Goal: Task Accomplishment & Management: Use online tool/utility

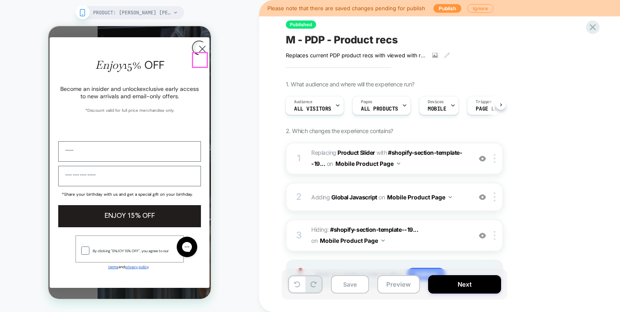
click at [199, 56] on circle "Close dialog" at bounding box center [202, 49] width 14 height 14
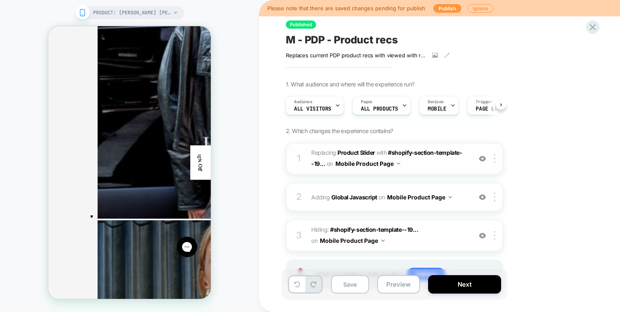
click at [415, 164] on span "#_loomi_addon_1749056954332_dup1755591968 Replacing Product Slider WITH #shopif…" at bounding box center [389, 159] width 156 height 22
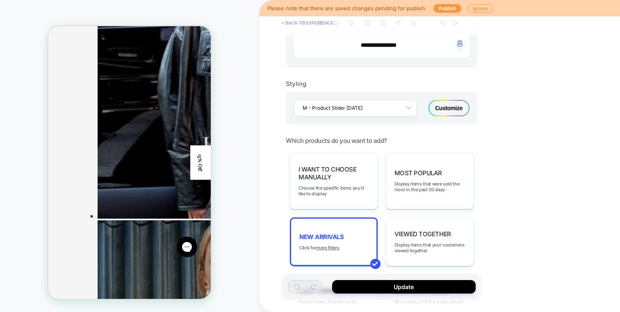
scroll to position [264, 0]
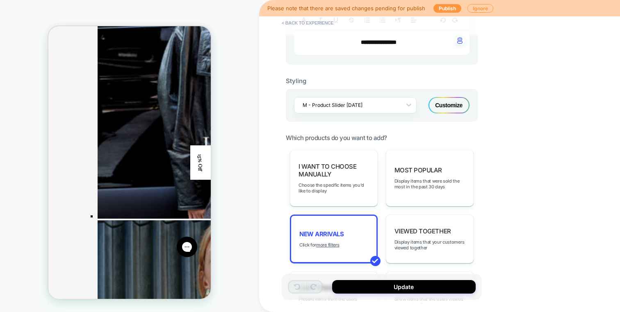
click at [438, 111] on div "Customize" at bounding box center [448, 105] width 41 height 16
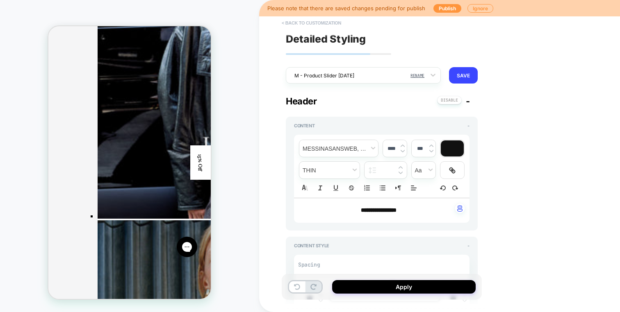
click at [323, 26] on button "< Back to customization" at bounding box center [311, 22] width 68 height 13
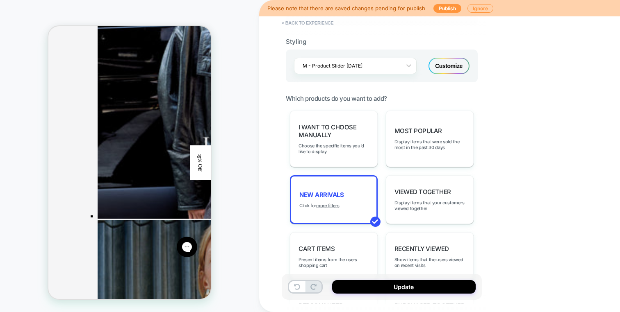
scroll to position [305, 0]
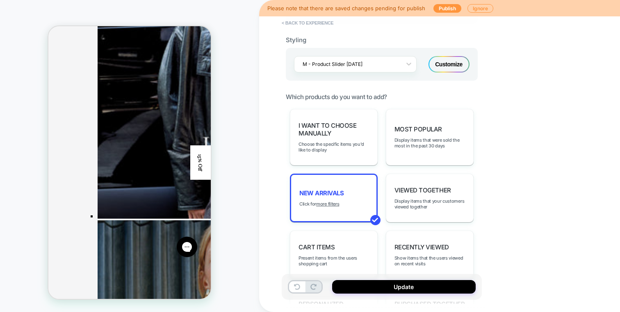
click at [436, 68] on div "Customize" at bounding box center [448, 64] width 41 height 16
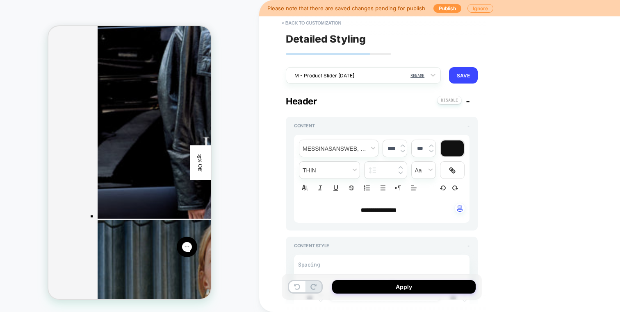
click at [414, 207] on p "**********" at bounding box center [378, 211] width 153 height 8
drag, startPoint x: 418, startPoint y: 207, endPoint x: 304, endPoint y: 207, distance: 113.9
click at [304, 207] on p "**********" at bounding box center [378, 211] width 153 height 8
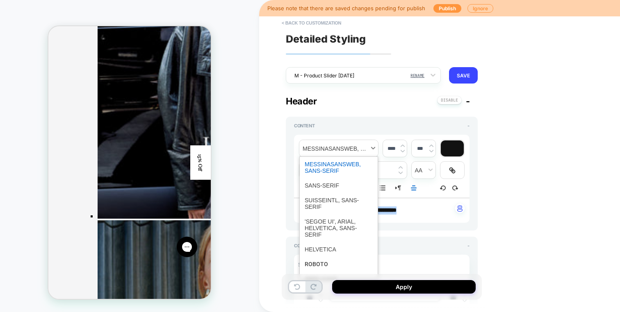
click at [336, 142] on span "font" at bounding box center [338, 148] width 79 height 17
click at [333, 220] on span "font" at bounding box center [338, 228] width 68 height 28
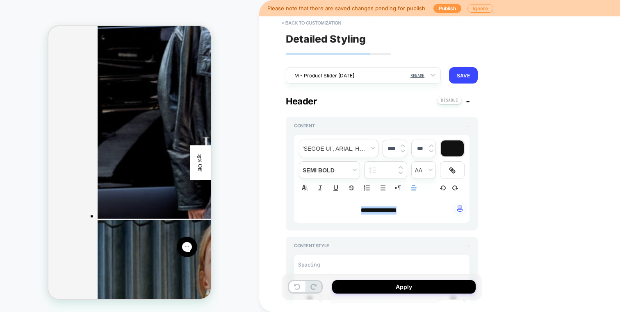
type textarea "*"
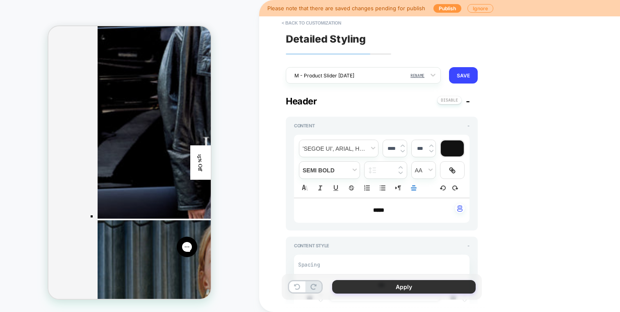
click at [407, 286] on button "Apply" at bounding box center [403, 287] width 143 height 14
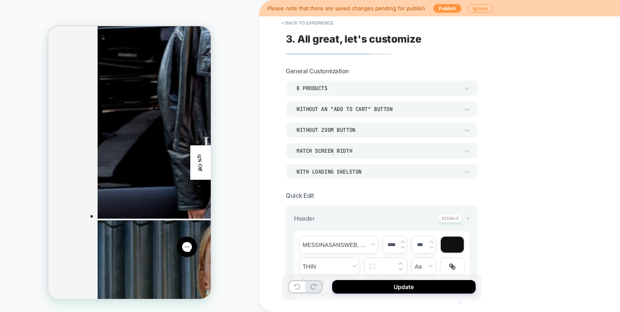
click at [407, 286] on button "Update" at bounding box center [403, 287] width 143 height 14
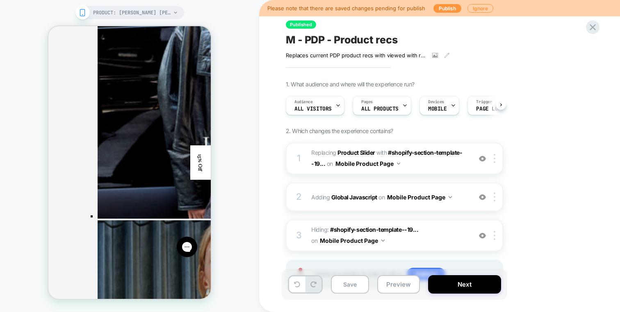
scroll to position [0, 0]
click at [461, 185] on div "2 Adding Global Javascript on Mobile Product Page Add Before Add After Copy to …" at bounding box center [394, 197] width 217 height 29
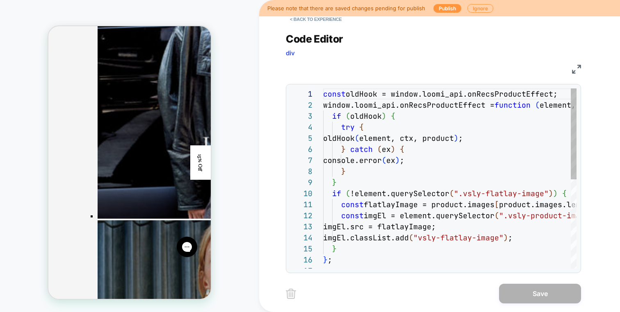
scroll to position [111, 0]
click at [313, 21] on button "< Back to experience" at bounding box center [316, 19] width 60 height 13
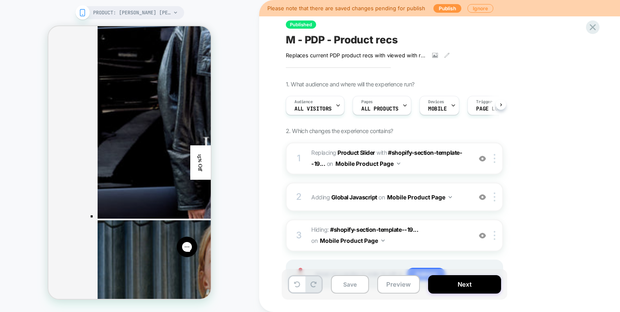
scroll to position [0, 0]
click at [479, 157] on img at bounding box center [482, 158] width 7 height 7
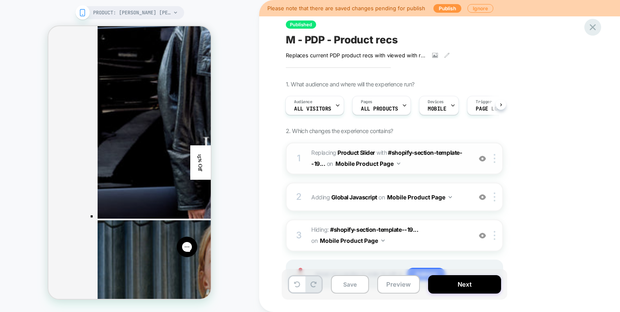
click at [591, 27] on icon at bounding box center [592, 27] width 11 height 11
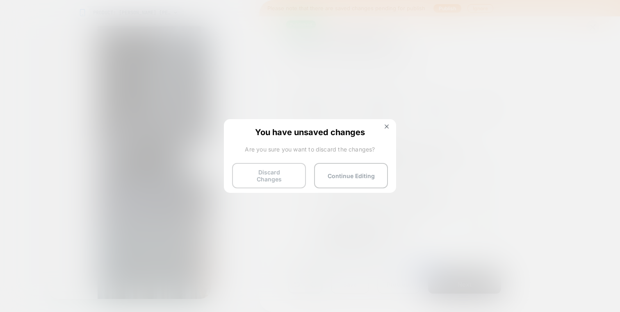
click at [254, 167] on button "Discard Changes" at bounding box center [269, 175] width 74 height 25
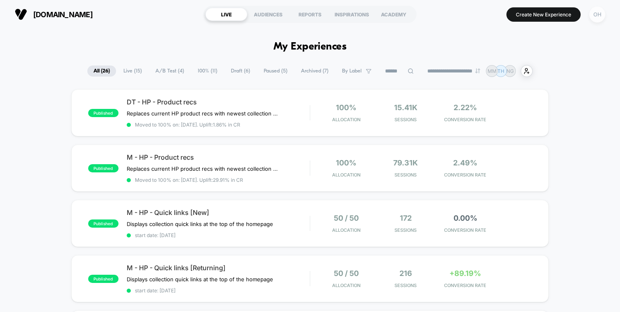
click at [599, 9] on div "OH" at bounding box center [597, 15] width 16 height 16
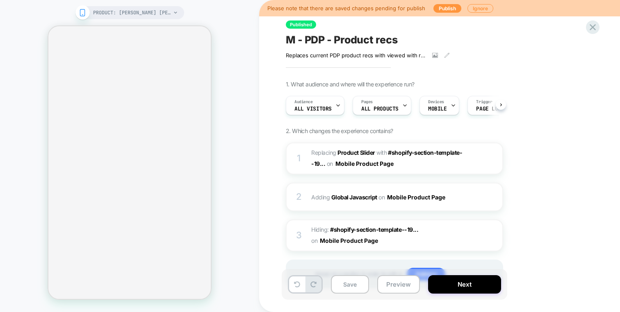
scroll to position [0, 0]
click at [231, 113] on div "PRODUCT: Jori Cotton Poplin Mini Dress [hazel] PRODUCT: Jori Cotton Poplin Mini…" at bounding box center [129, 156] width 259 height 296
click at [443, 233] on span "Hiding : #shopify-section-template--19... #shopify-section-template--1918079379…" at bounding box center [389, 236] width 156 height 22
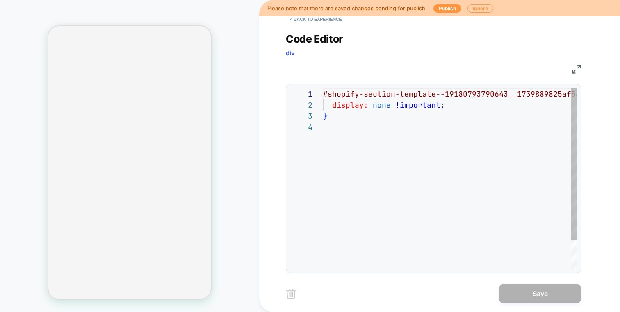
scroll to position [33, 0]
click at [299, 14] on div "Please note that there are saved changes pending for publish Publish Ignore" at bounding box center [439, 8] width 361 height 16
click at [299, 18] on button "< Back to experience" at bounding box center [316, 19] width 60 height 13
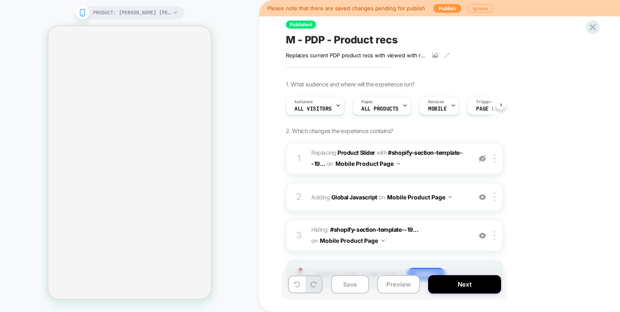
click at [263, 70] on div "Published M - PDP - Product recs Replaces current PDP product recs with viewed …" at bounding box center [439, 156] width 361 height 312
click at [247, 55] on div "PRODUCT: [PERSON_NAME] [PERSON_NAME] Mini Dress [[PERSON_NAME]] PRODUCT: [PERSO…" at bounding box center [129, 156] width 259 height 296
click at [104, 18] on span "PRODUCT: [PERSON_NAME] [PERSON_NAME] Mini Dress [[PERSON_NAME]]" at bounding box center [132, 12] width 78 height 13
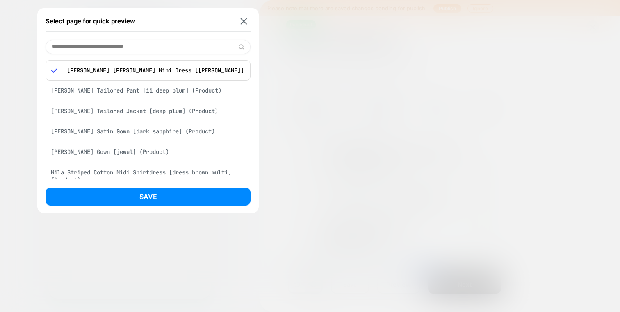
click at [184, 93] on div "Sophie Stretch Tailored Pant [ii deep plum] (Product)" at bounding box center [147, 91] width 205 height 16
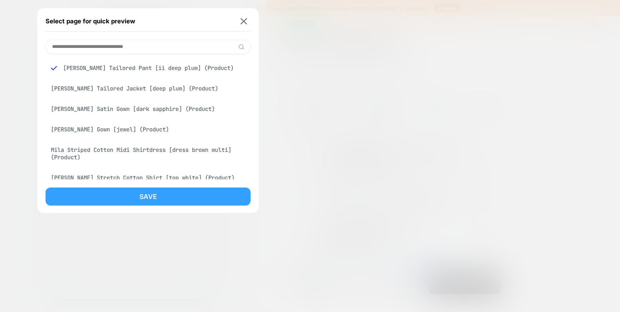
click at [209, 199] on button "Save" at bounding box center [147, 197] width 205 height 18
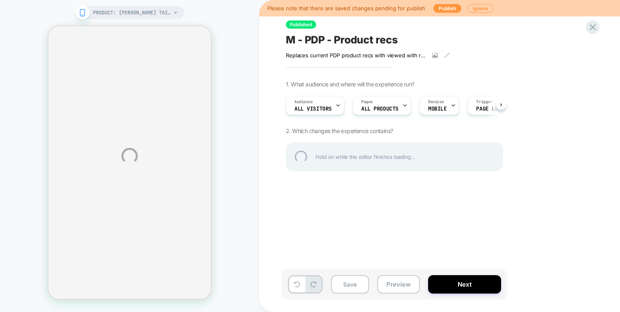
click at [249, 138] on div "PRODUCT: Sophie Stretch Tailored Pant [ii deep plum] PRODUCT: Sophie Stretch Ta…" at bounding box center [310, 156] width 620 height 312
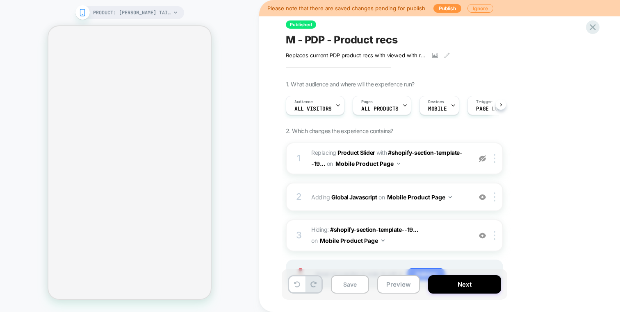
scroll to position [0, 0]
click at [237, 139] on div "PRODUCT: Sophie Stretch Tailored Pant [ii deep plum] PRODUCT: Sophie Stretch Ta…" at bounding box center [129, 156] width 259 height 296
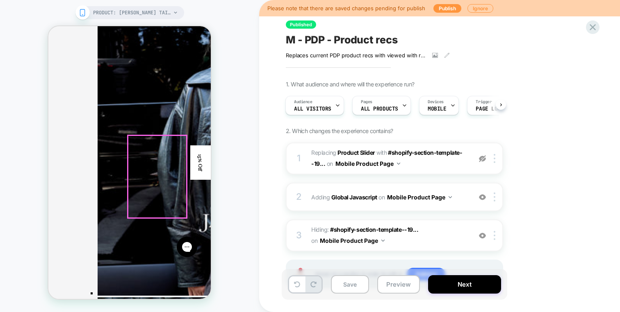
scroll to position [1609, 0]
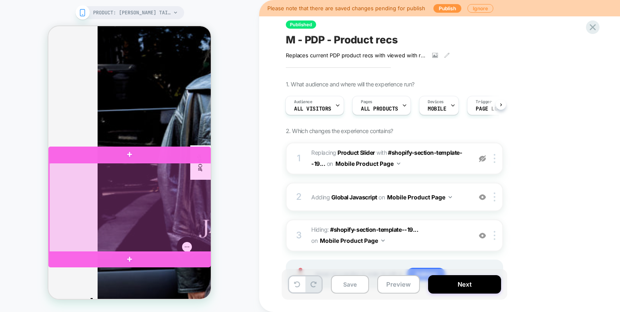
click at [60, 177] on div at bounding box center [130, 208] width 162 height 90
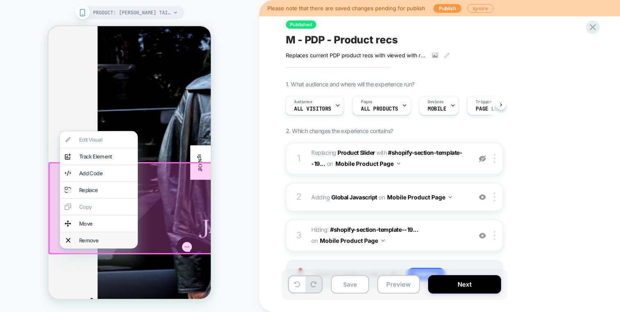
click at [99, 237] on div "Remove" at bounding box center [106, 240] width 54 height 7
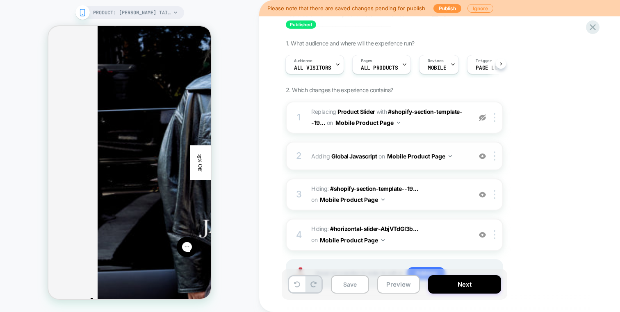
scroll to position [59, 0]
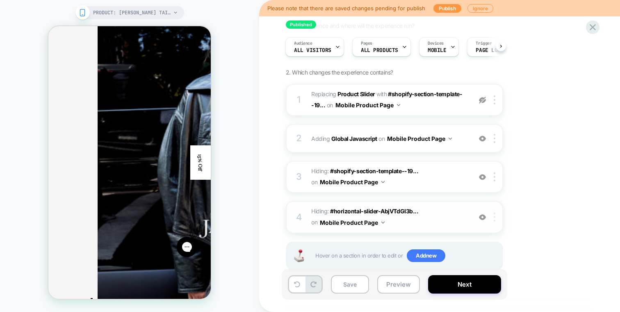
click at [491, 218] on div at bounding box center [496, 217] width 14 height 9
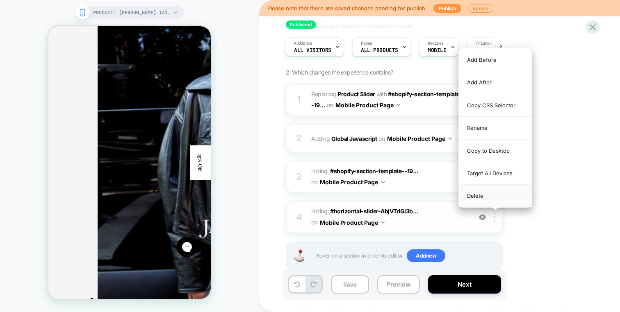
click at [490, 200] on div "Delete" at bounding box center [495, 196] width 73 height 22
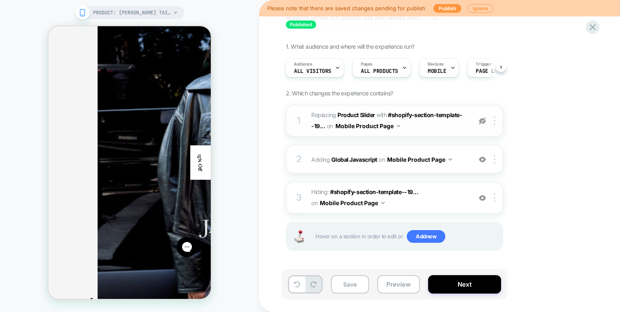
click at [481, 119] on img at bounding box center [482, 121] width 7 height 7
click at [494, 118] on img at bounding box center [494, 120] width 2 height 9
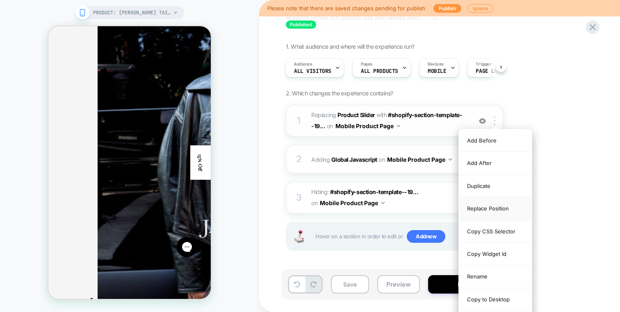
click at [486, 208] on div "Replace Position" at bounding box center [495, 209] width 73 height 23
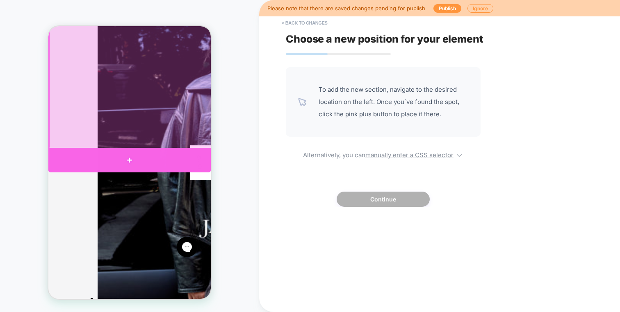
click at [179, 165] on div at bounding box center [129, 160] width 162 height 25
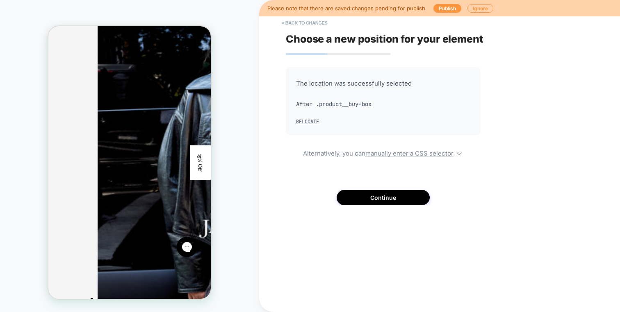
click at [349, 187] on div "The location was successfully selected After .product__buy-box Relocate Alterna…" at bounding box center [383, 136] width 195 height 138
click at [349, 191] on button "Continue" at bounding box center [382, 197] width 93 height 15
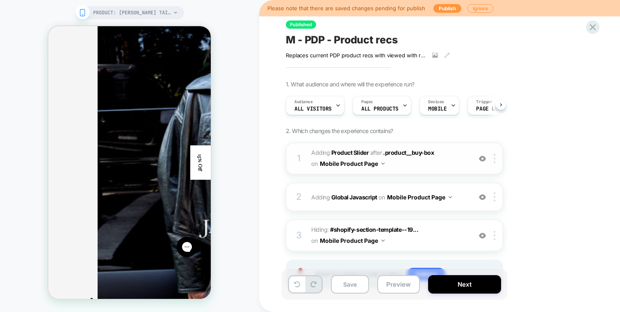
scroll to position [0, 0]
click at [449, 163] on span "#_loomi_addon_1749056954332_dup1755591968 Adding Product Slider AFTER .product_…" at bounding box center [389, 159] width 156 height 22
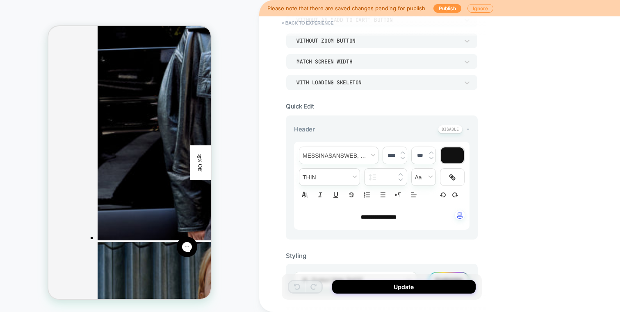
scroll to position [94, 0]
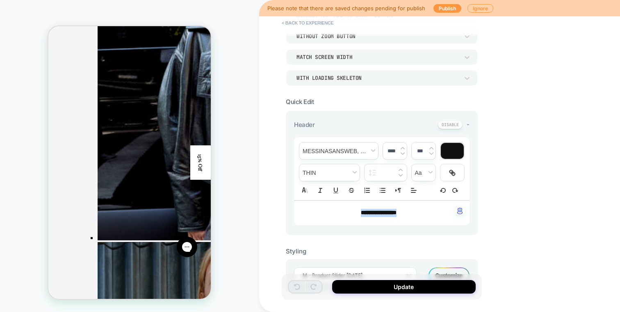
drag, startPoint x: 413, startPoint y: 209, endPoint x: 252, endPoint y: 208, distance: 161.0
click at [252, 208] on div "**********" at bounding box center [310, 156] width 620 height 312
click at [318, 143] on span "font" at bounding box center [338, 151] width 79 height 17
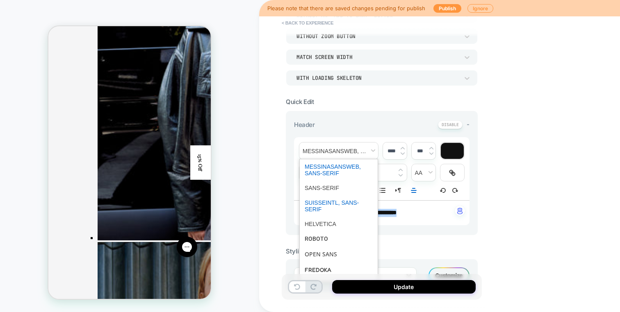
click at [336, 210] on span "font" at bounding box center [338, 205] width 68 height 21
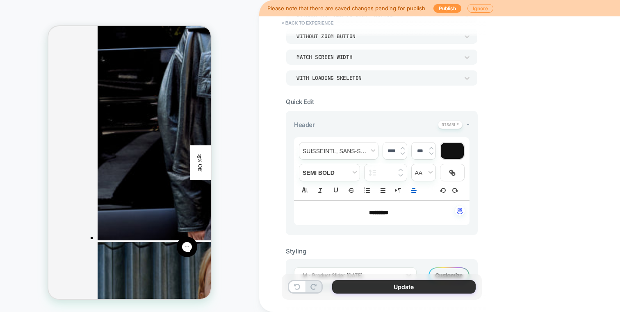
click at [436, 285] on button "Update" at bounding box center [403, 287] width 143 height 14
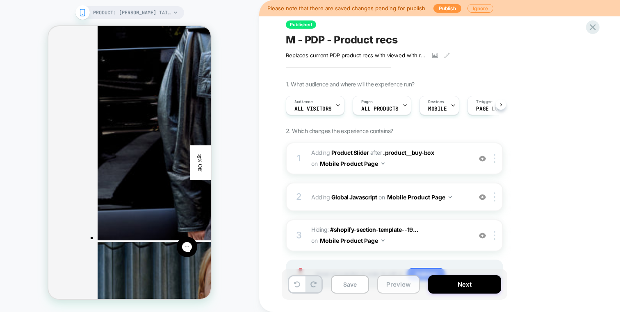
click at [384, 288] on button "Preview" at bounding box center [398, 284] width 43 height 18
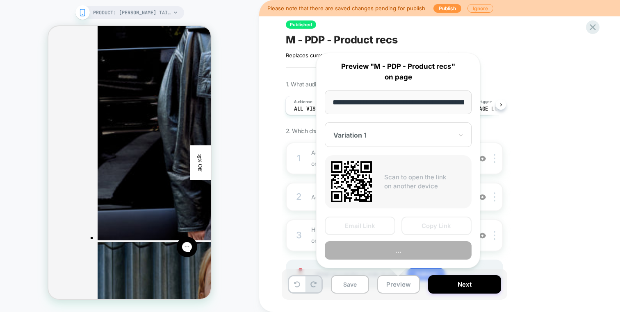
scroll to position [0, 106]
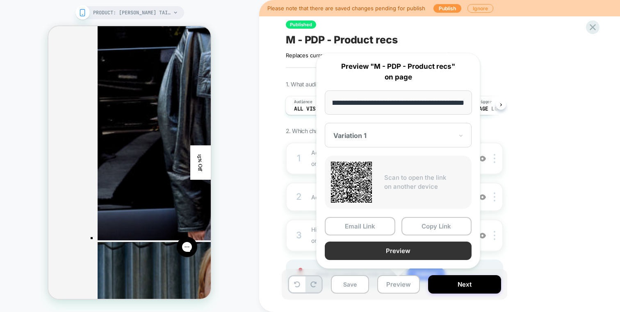
click at [403, 255] on button "Preview" at bounding box center [398, 251] width 147 height 18
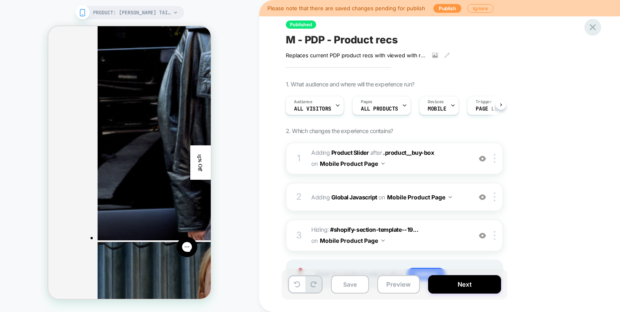
click at [593, 24] on icon at bounding box center [592, 27] width 11 height 11
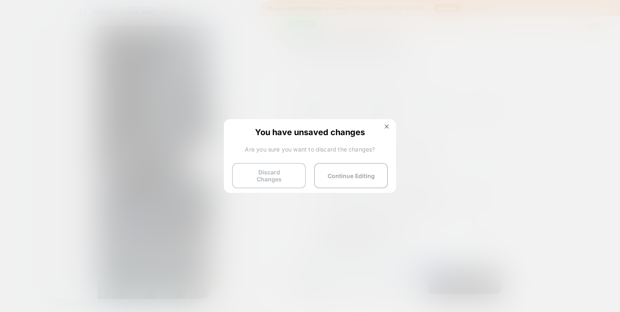
click at [242, 178] on button "Discard Changes" at bounding box center [269, 175] width 74 height 25
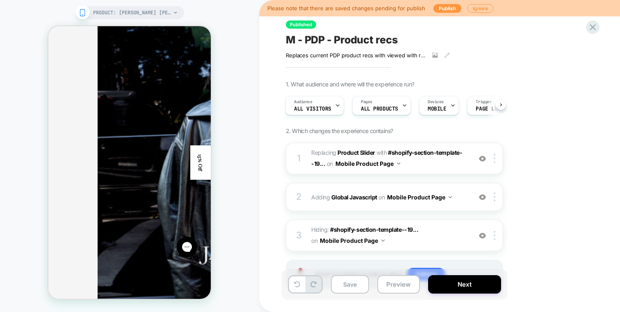
scroll to position [1561, 0]
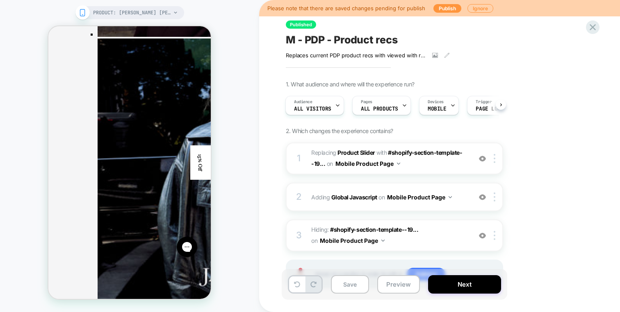
click at [256, 151] on div "PRODUCT: Jori Cotton Poplin Mini Dress [hazel] PRODUCT: Jori Cotton Poplin Mini…" at bounding box center [129, 156] width 259 height 296
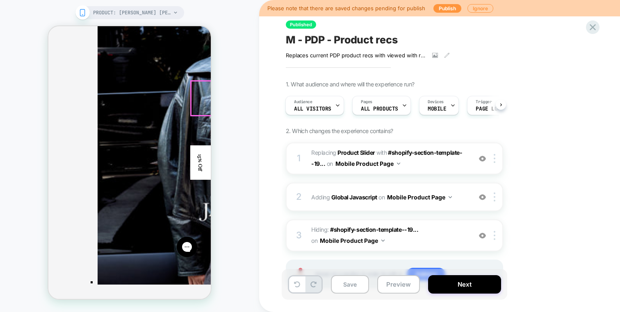
scroll to position [1624, 0]
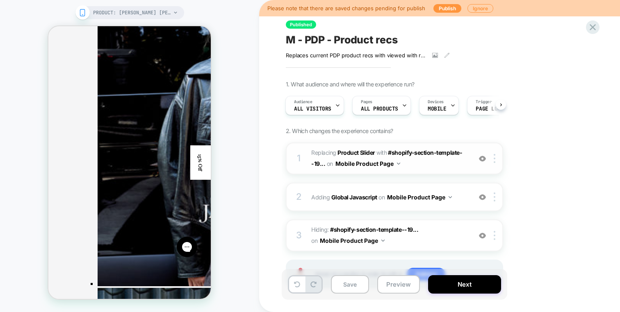
click at [482, 159] on img at bounding box center [482, 158] width 7 height 7
click at [495, 159] on div at bounding box center [496, 158] width 14 height 9
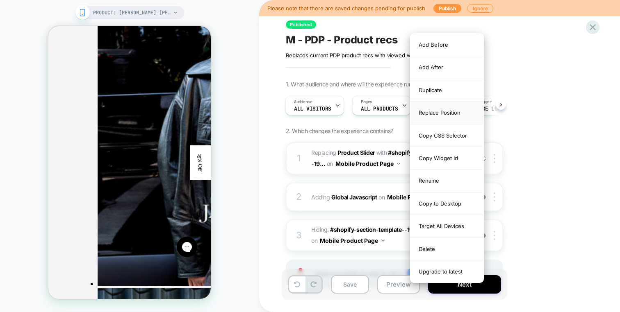
click at [459, 118] on div "Replace Position" at bounding box center [446, 113] width 73 height 23
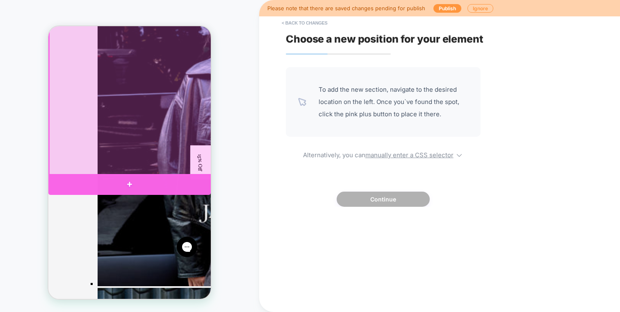
click at [153, 178] on div at bounding box center [129, 184] width 162 height 21
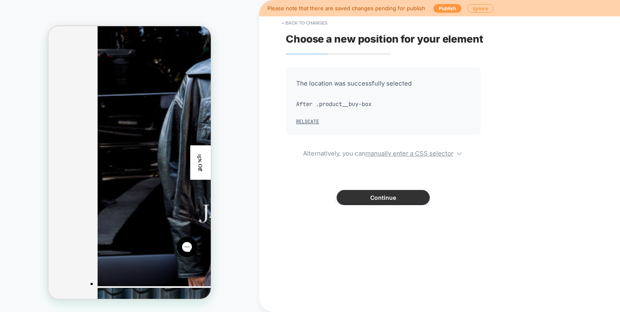
click at [357, 193] on button "Continue" at bounding box center [382, 197] width 93 height 15
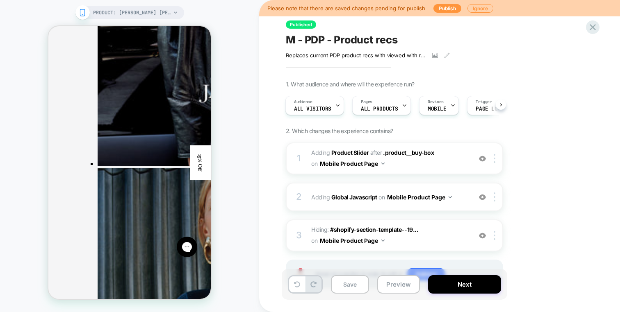
scroll to position [1749, 0]
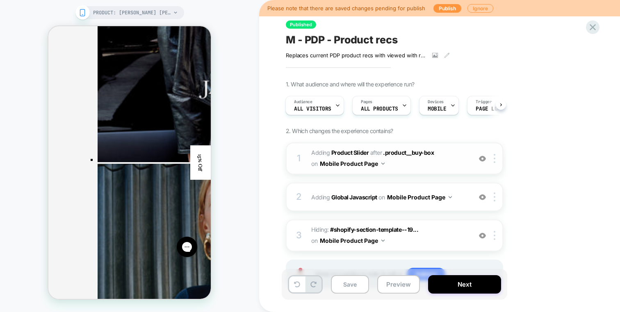
click at [442, 163] on span "#_loomi_addon_1749056954332_dup1755591968 Adding Product Slider AFTER .product_…" at bounding box center [389, 159] width 156 height 22
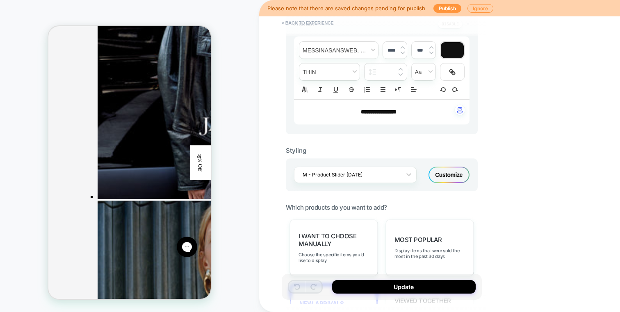
scroll to position [209, 0]
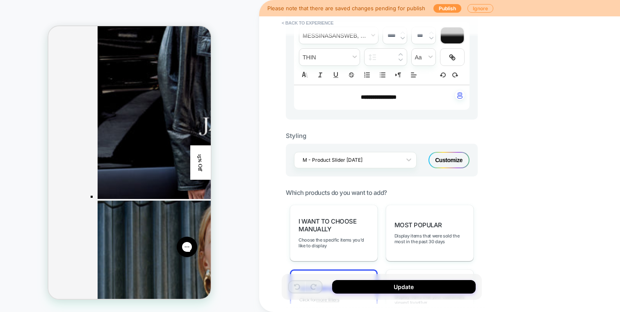
drag, startPoint x: 415, startPoint y: 101, endPoint x: 326, endPoint y: 101, distance: 89.3
click at [325, 101] on div "**********" at bounding box center [381, 97] width 175 height 25
drag, startPoint x: 326, startPoint y: 101, endPoint x: 438, endPoint y: 100, distance: 112.3
click at [438, 100] on div "**********" at bounding box center [381, 97] width 175 height 25
click at [438, 100] on p "**********" at bounding box center [378, 97] width 153 height 8
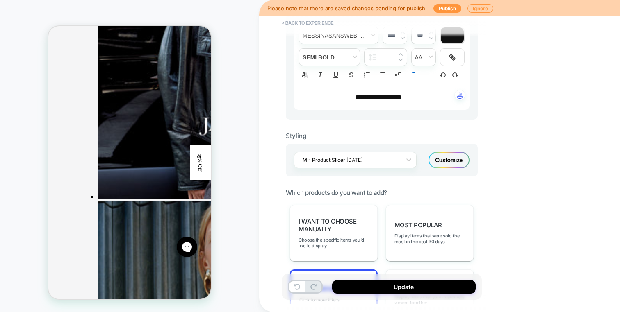
click at [418, 104] on div "**********" at bounding box center [381, 97] width 175 height 25
click at [344, 38] on span "font" at bounding box center [338, 35] width 79 height 17
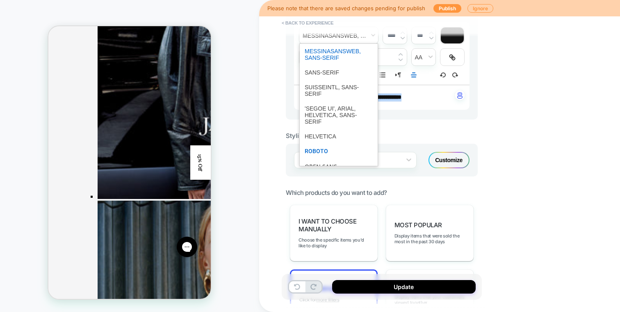
click at [341, 159] on span "font" at bounding box center [338, 151] width 68 height 15
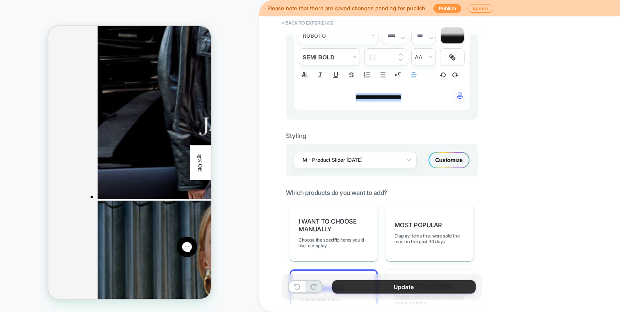
click at [382, 282] on button "Update" at bounding box center [403, 287] width 143 height 14
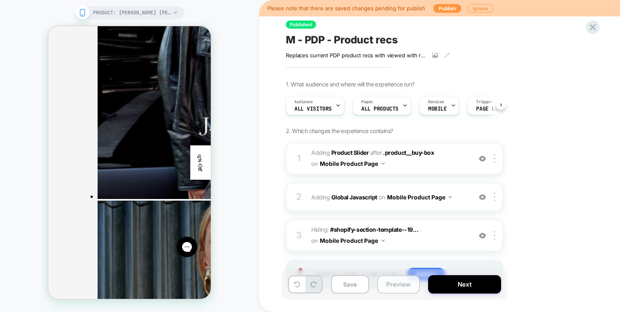
scroll to position [0, 0]
click at [413, 288] on button "Preview" at bounding box center [398, 284] width 43 height 18
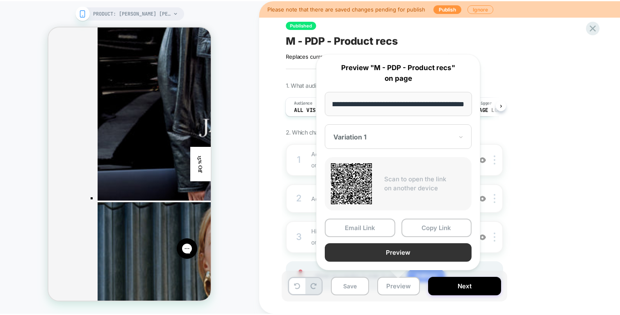
scroll to position [0, 0]
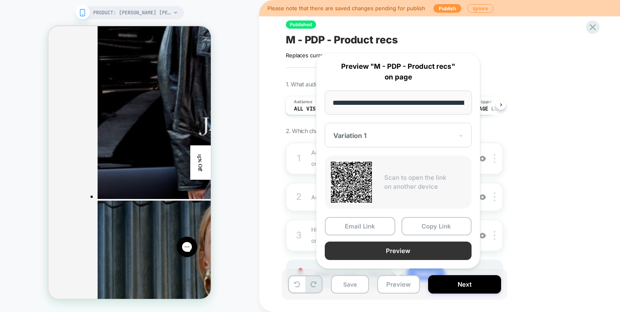
click at [420, 243] on button "Preview" at bounding box center [398, 251] width 147 height 18
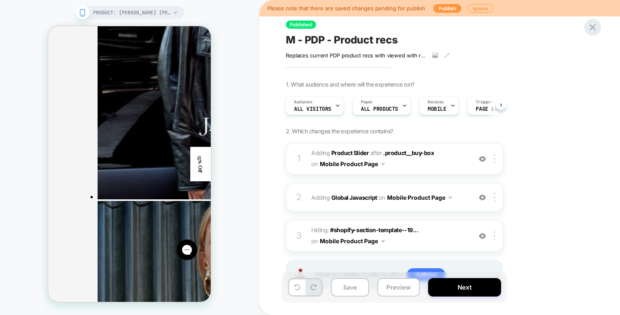
click at [592, 25] on icon at bounding box center [592, 27] width 11 height 11
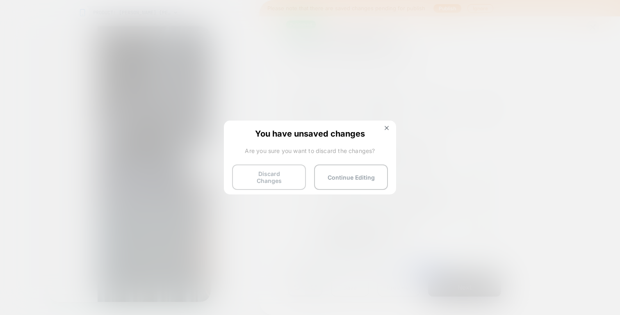
click at [261, 179] on button "Discard Changes" at bounding box center [269, 176] width 74 height 25
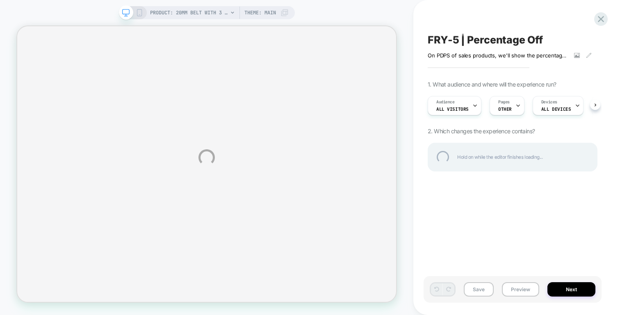
click at [411, 9] on div "PRODUCT: 20mm Belt With 3 Pc Buckle Set & Leather Laced Edge [silver] PRODUCT: …" at bounding box center [310, 157] width 620 height 315
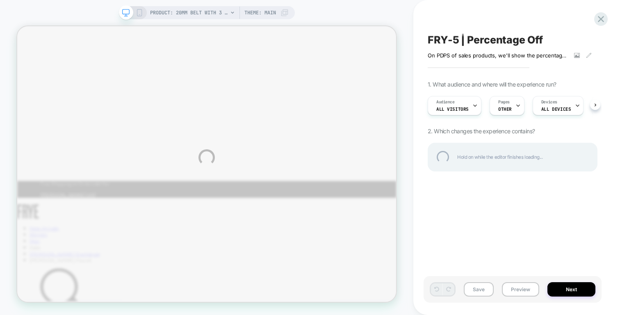
click at [411, 9] on div "PRODUCT: 20mm Belt With 3 Pc Buckle Set & Leather Laced Edge [silver] PRODUCT: …" at bounding box center [310, 157] width 620 height 315
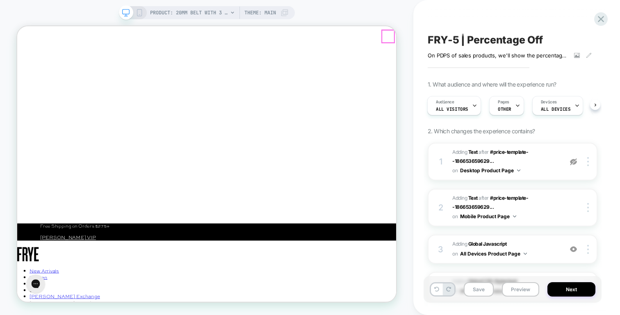
click at [28, 59] on icon "Close" at bounding box center [23, 63] width 7 height 8
click at [545, 245] on span "Adding Global Javascript on All Devices Product Page" at bounding box center [505, 248] width 106 height 19
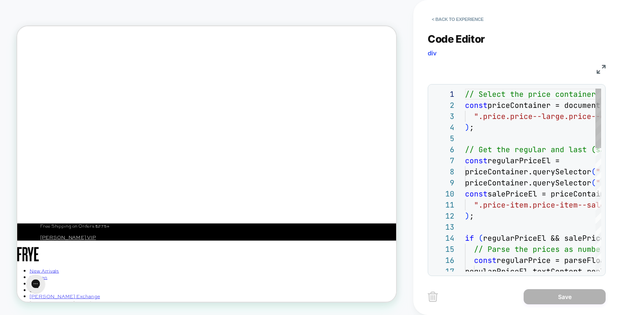
scroll to position [111, 0]
click at [598, 71] on img at bounding box center [600, 69] width 9 height 9
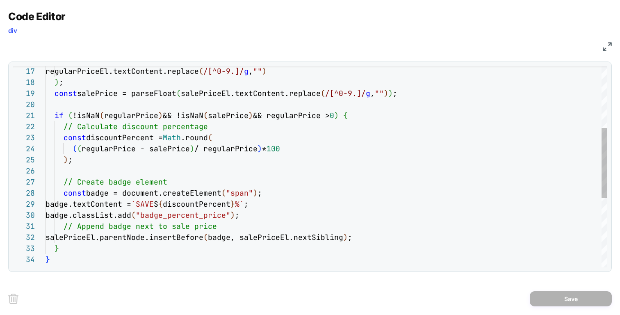
click at [431, 179] on div "} salePriceEl.parentNode.insertBefore ( badge, salePriceEl.nextSibling ) ; // A…" at bounding box center [325, 177] width 561 height 577
click at [351, 130] on div "} salePriceEl.parentNode.insertBefore ( badge, salePriceEl.nextSibling ) ; // A…" at bounding box center [325, 177] width 561 height 577
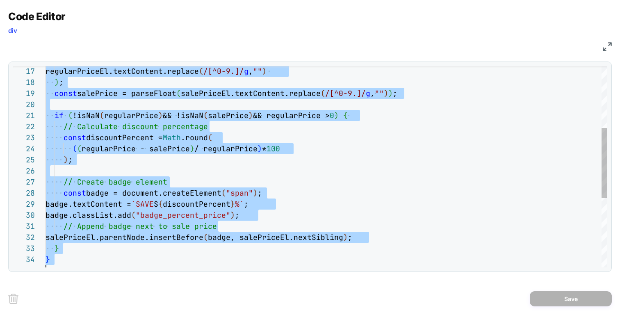
type textarea "*"
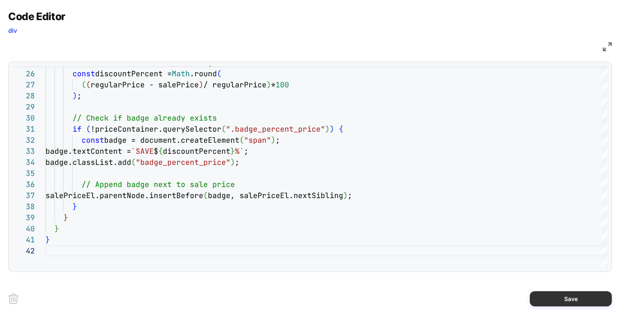
click at [605, 293] on button "Save" at bounding box center [570, 298] width 82 height 15
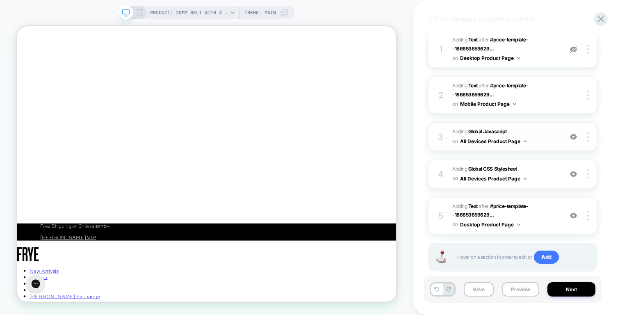
scroll to position [113, 0]
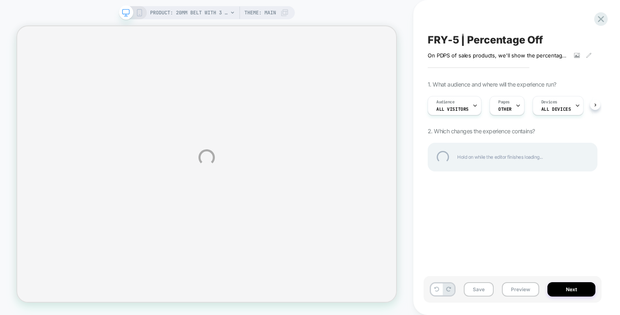
click at [317, 11] on div "PRODUCT: 20mm Belt With 3 Pc Buckle Set & Leather Laced Edge [silver] PRODUCT: …" at bounding box center [310, 157] width 620 height 315
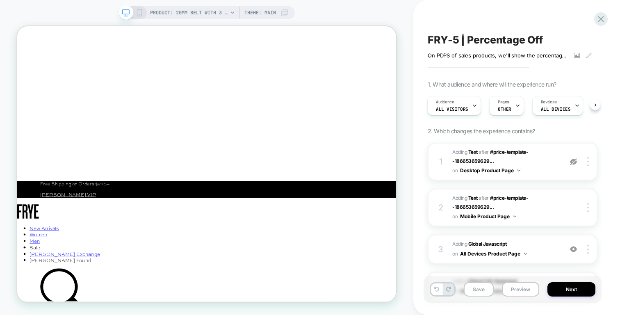
click at [536, 232] on div "1 #_loomi_addon_1757107842722 Adding Text AFTER #price-template--186653659629..…" at bounding box center [512, 273] width 170 height 261
click at [536, 238] on div "3 Adding Global Javascript on All Devices Product Page Add Before Add After Tar…" at bounding box center [512, 248] width 170 height 29
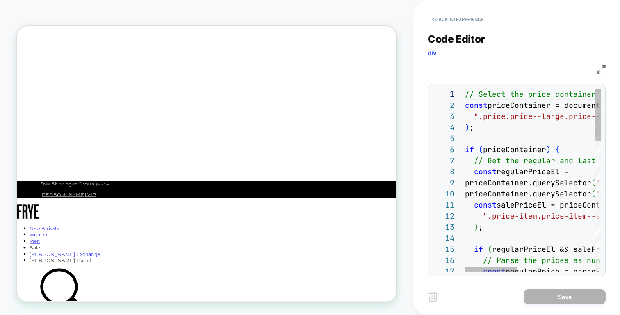
scroll to position [77, 62]
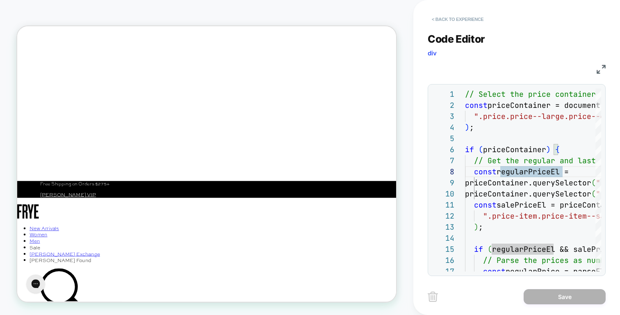
scroll to position [0, 0]
click at [466, 18] on button "< Back to experience" at bounding box center [457, 19] width 60 height 13
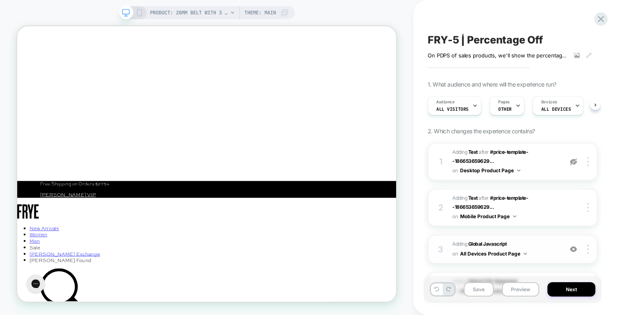
scroll to position [0, 0]
click at [530, 239] on span "Adding Global Javascript on All Devices Product Page" at bounding box center [505, 248] width 106 height 19
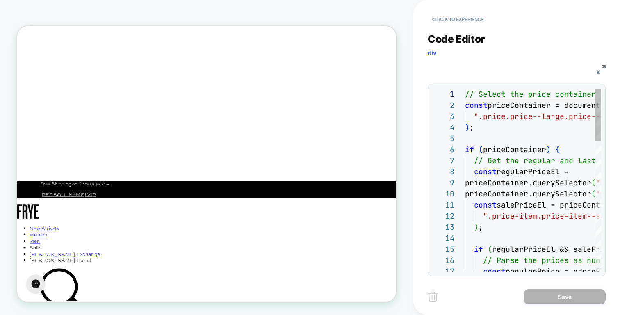
scroll to position [111, 0]
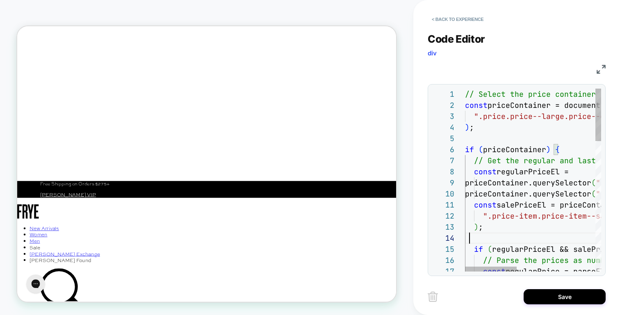
scroll to position [33, 5]
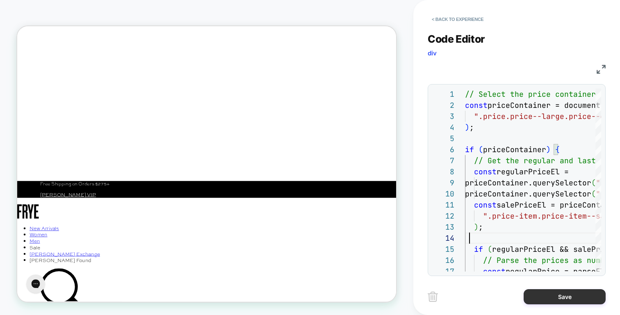
type textarea "**********"
click at [544, 299] on button "Save" at bounding box center [564, 296] width 82 height 15
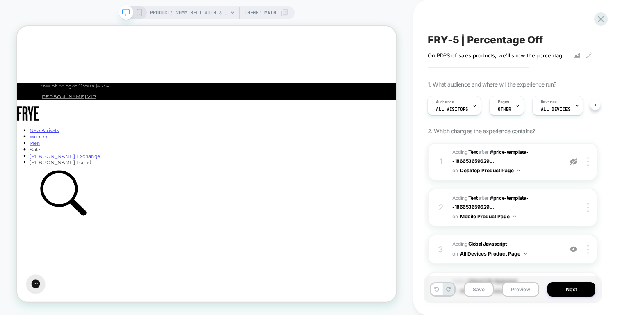
scroll to position [39, 0]
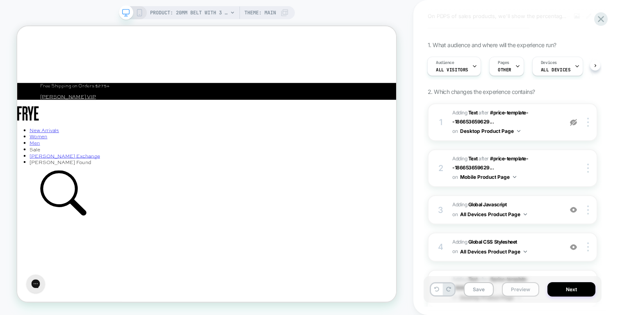
click at [516, 288] on button "Preview" at bounding box center [520, 289] width 37 height 14
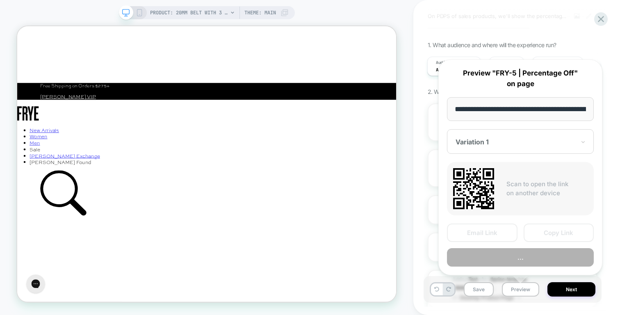
scroll to position [0, 263]
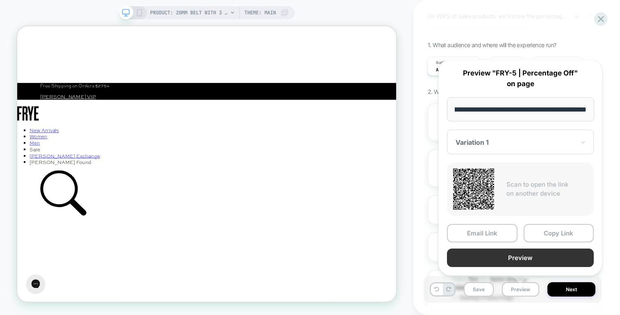
click at [516, 264] on button "Preview" at bounding box center [520, 257] width 147 height 18
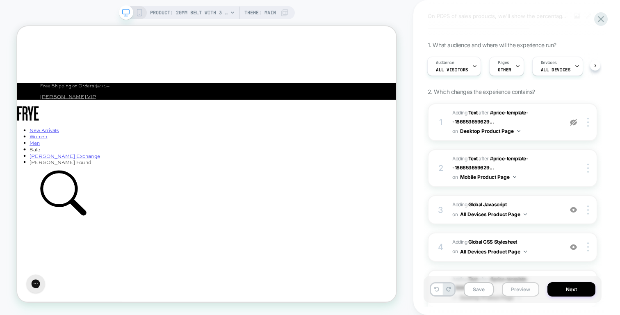
click at [528, 289] on button "Preview" at bounding box center [520, 289] width 37 height 14
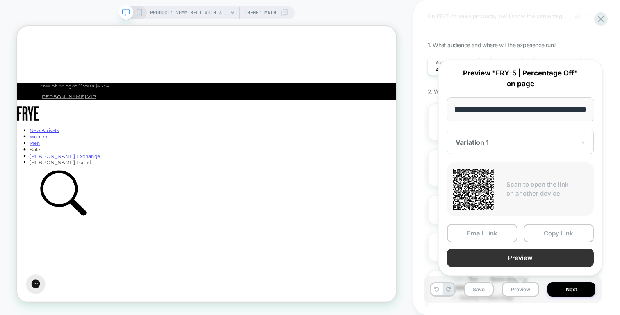
scroll to position [0, 0]
click at [531, 254] on button "Preview" at bounding box center [520, 257] width 147 height 18
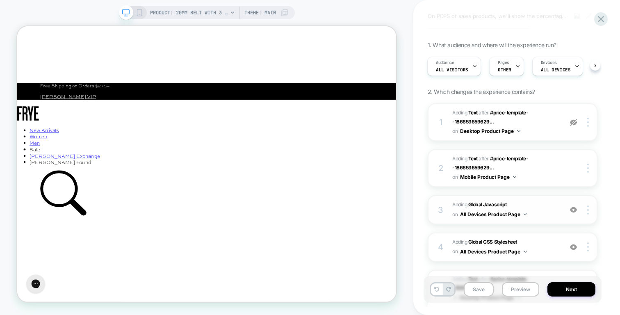
click at [552, 214] on span "Adding Global Javascript on All Devices Product Page" at bounding box center [505, 209] width 106 height 19
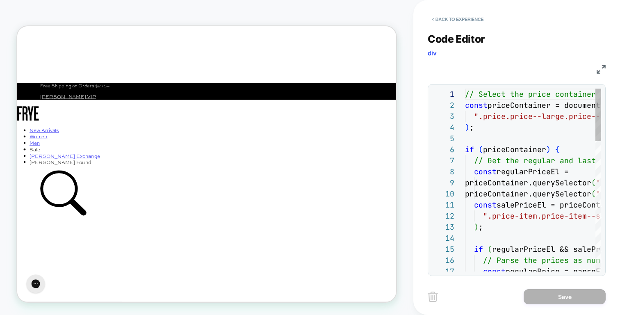
scroll to position [0, 93]
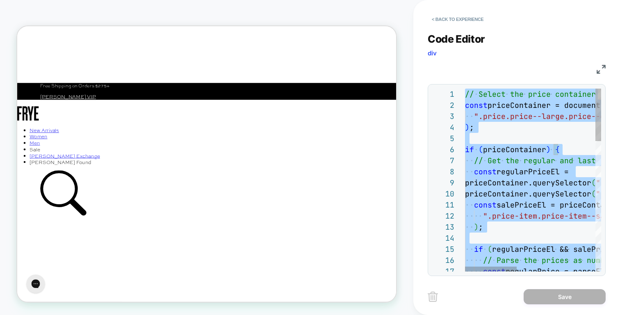
type textarea "**********"
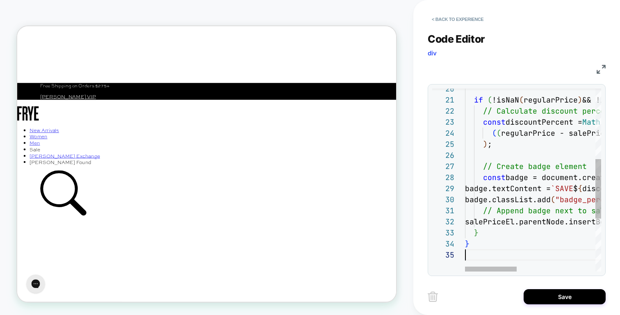
scroll to position [44, 0]
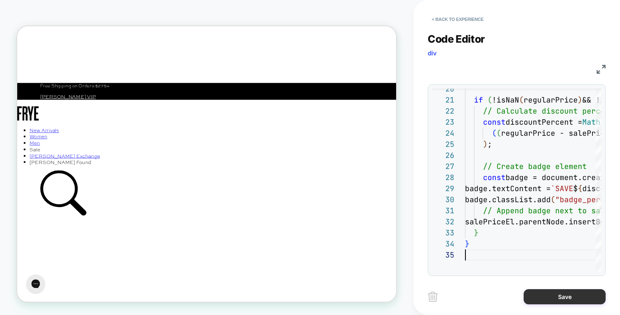
click at [540, 293] on button "Save" at bounding box center [564, 296] width 82 height 15
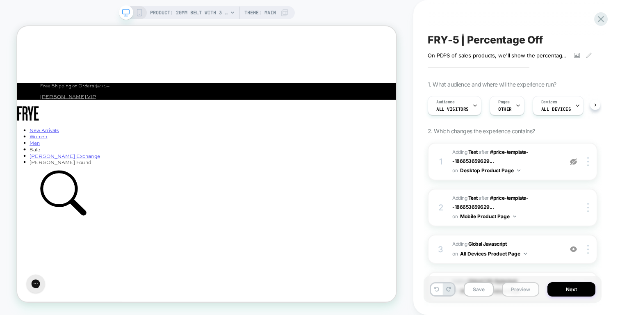
scroll to position [0, 0]
click at [507, 288] on button "Preview" at bounding box center [520, 289] width 37 height 14
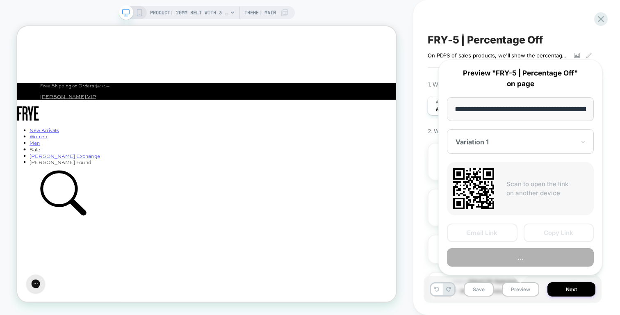
scroll to position [0, 0]
click at [507, 258] on button "..." at bounding box center [520, 257] width 147 height 18
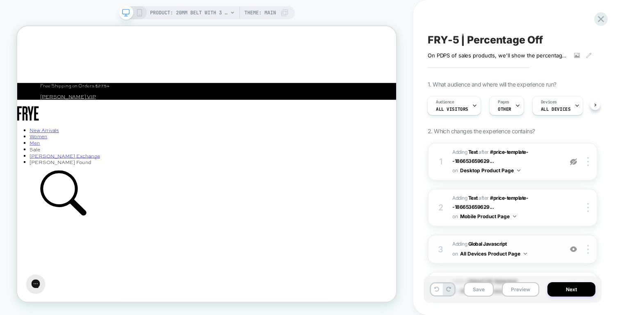
click at [540, 247] on span "Adding Global Javascript on All Devices Product Page" at bounding box center [505, 248] width 106 height 19
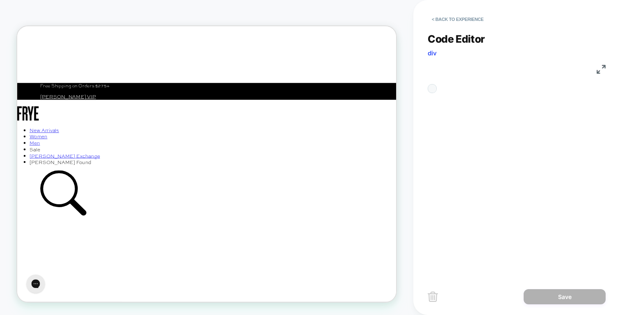
scroll to position [111, 0]
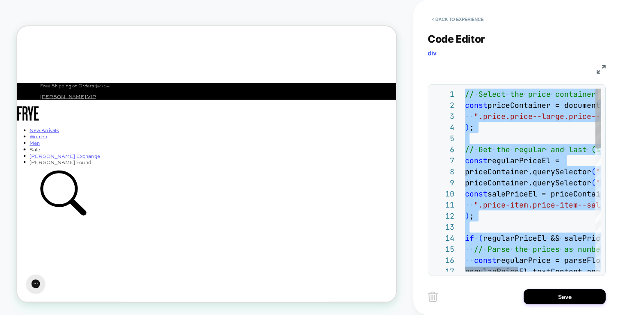
type textarea "*"
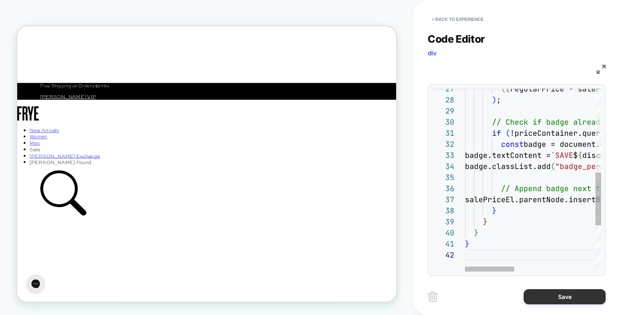
click at [550, 298] on button "Save" at bounding box center [564, 296] width 82 height 15
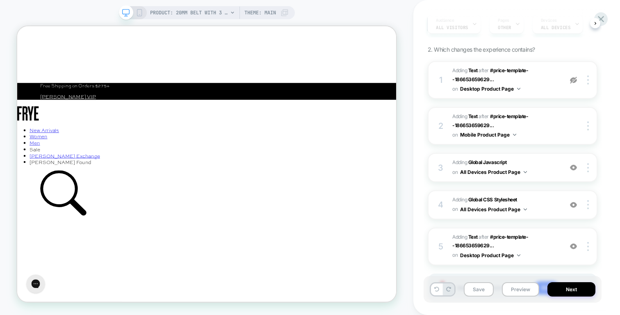
scroll to position [88, 0]
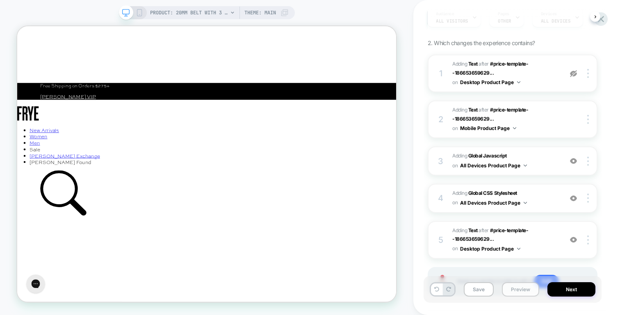
click at [523, 285] on button "Preview" at bounding box center [520, 289] width 37 height 14
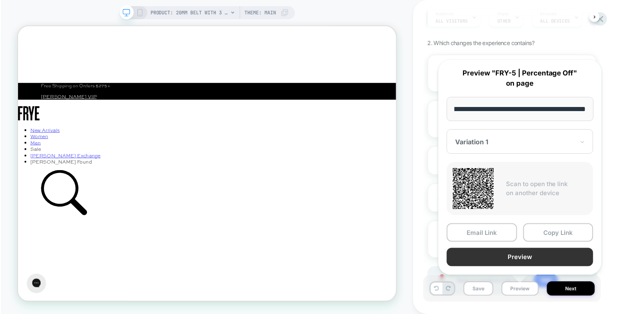
scroll to position [0, 0]
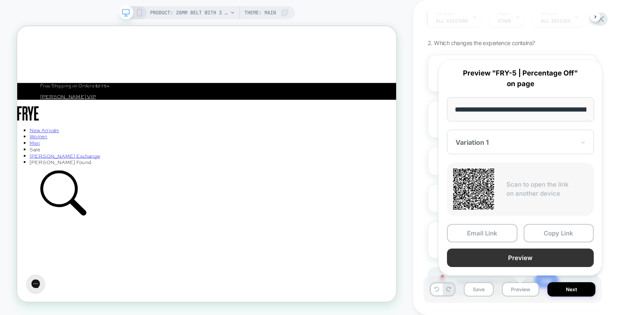
click at [523, 260] on button "Preview" at bounding box center [520, 257] width 147 height 18
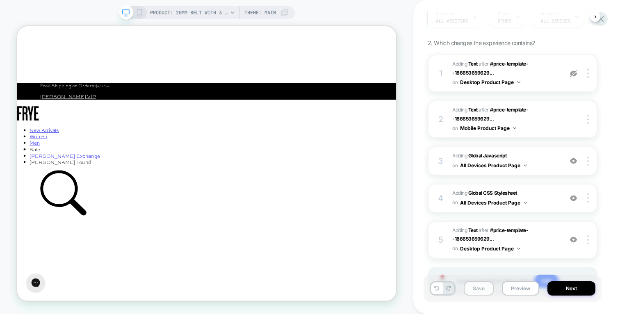
click at [479, 286] on button "Save" at bounding box center [478, 288] width 30 height 14
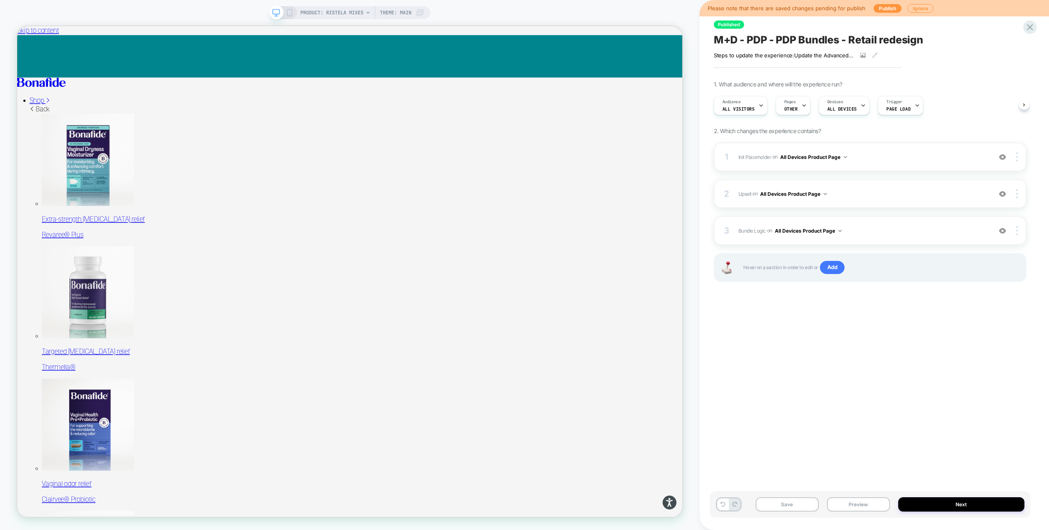
drag, startPoint x: 880, startPoint y: 506, endPoint x: 877, endPoint y: 489, distance: 17.9
click at [619, 313] on button "Preview" at bounding box center [858, 504] width 63 height 14
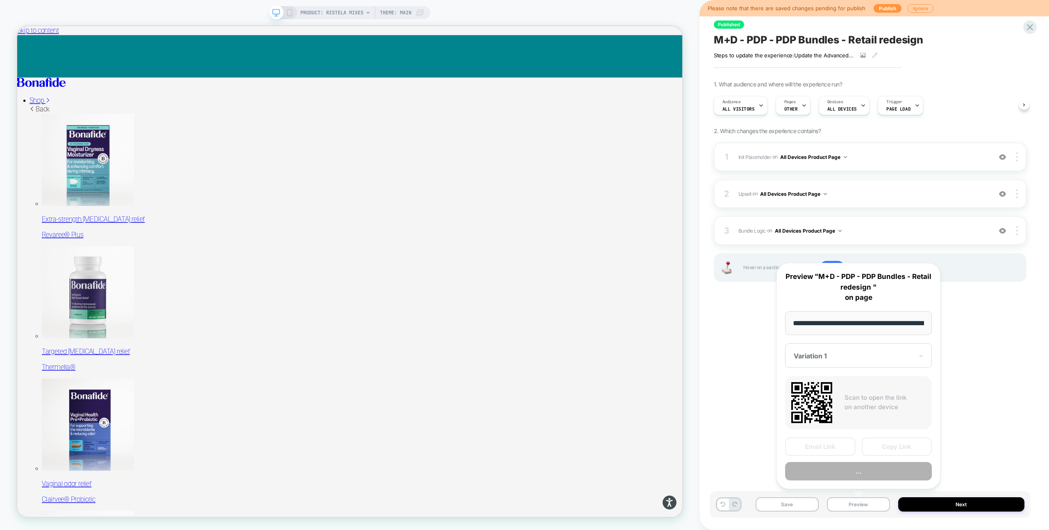
scroll to position [0, 93]
click at [619, 313] on button "..." at bounding box center [858, 472] width 147 height 18
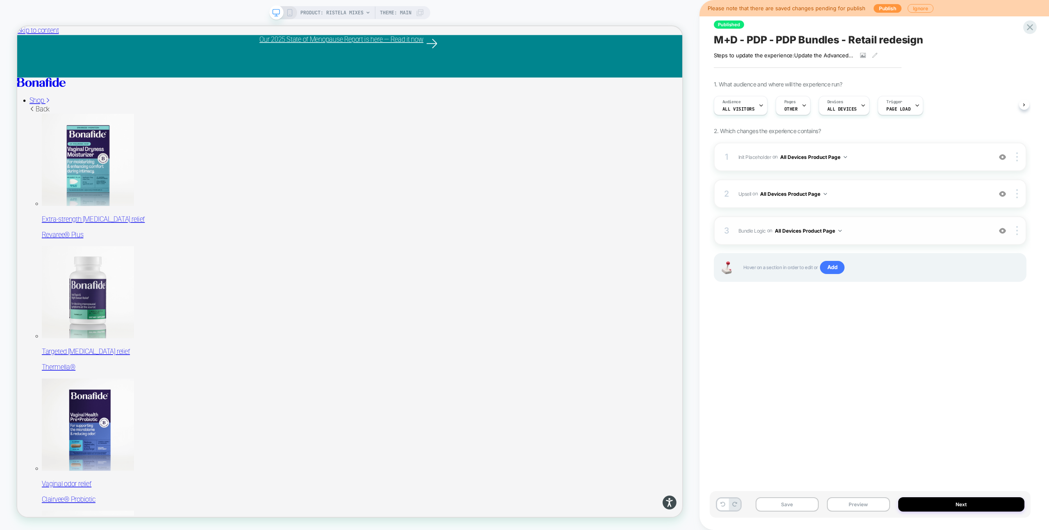
click at [619, 224] on div "3 Bundle Logic Adding Code Block AFTER #_loomi_addon_1730816661410_dup173326699…" at bounding box center [870, 230] width 313 height 29
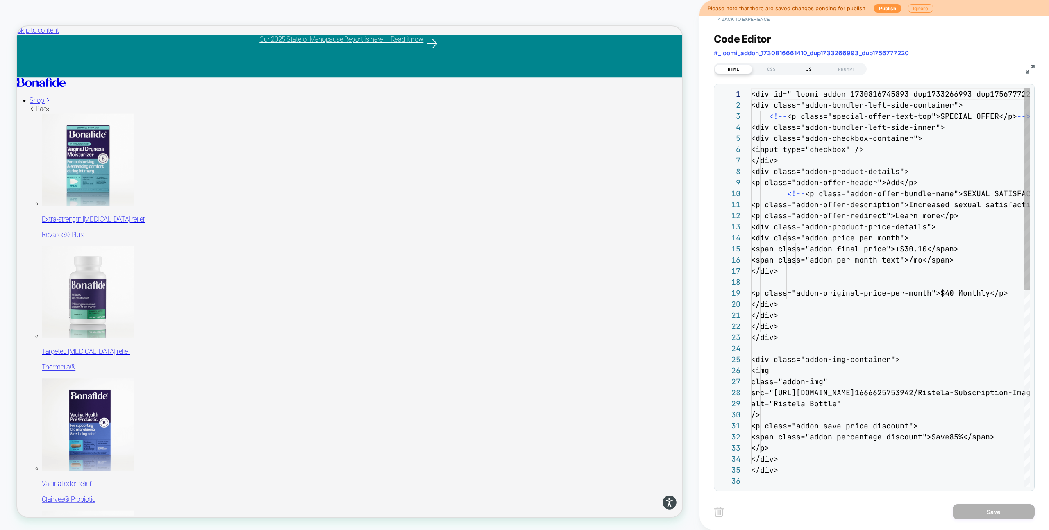
click at [619, 72] on div "JS" at bounding box center [809, 69] width 38 height 10
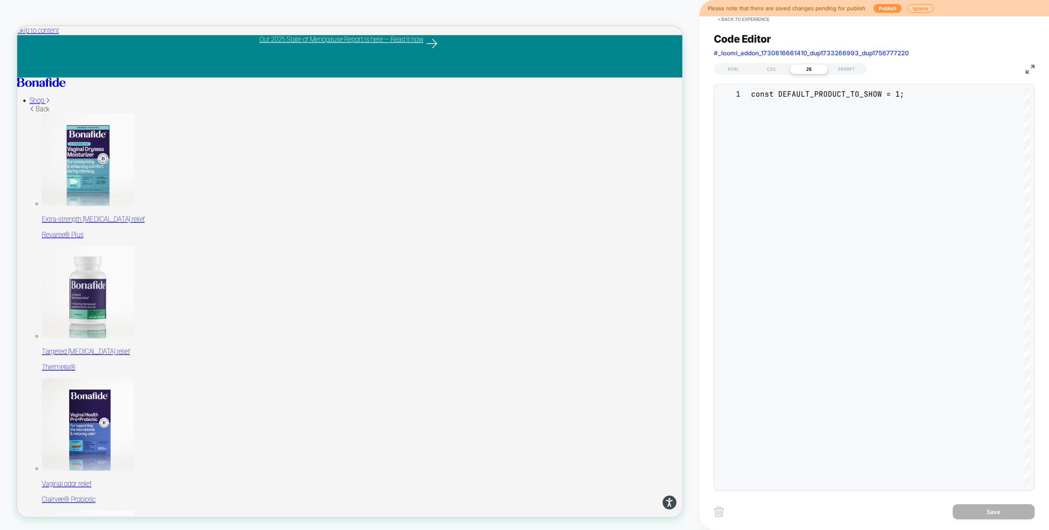
scroll to position [111, 0]
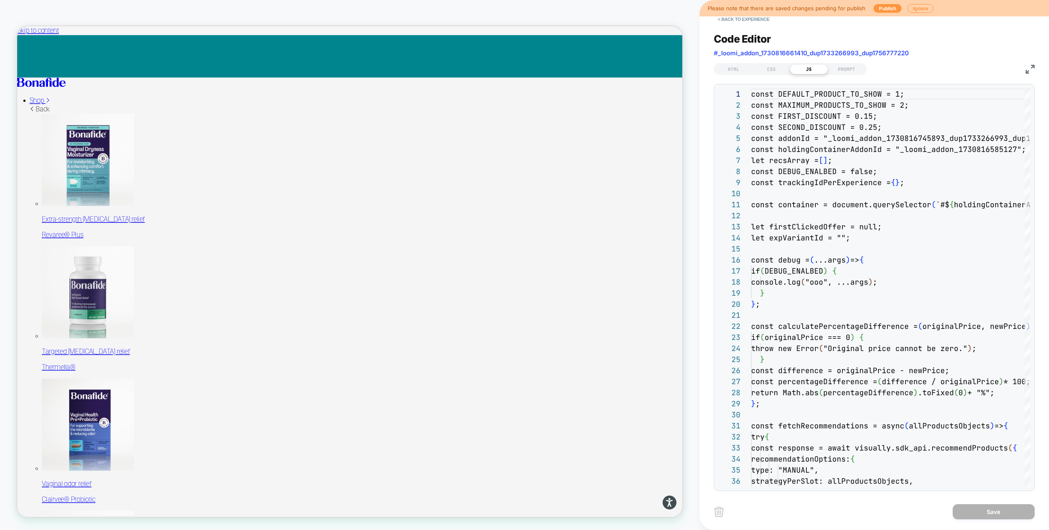
click at [455, 5] on div "PRODUCT: Ristela Mixes PRODUCT: Ristela Mixes Theme: MAIN" at bounding box center [350, 265] width 700 height 530
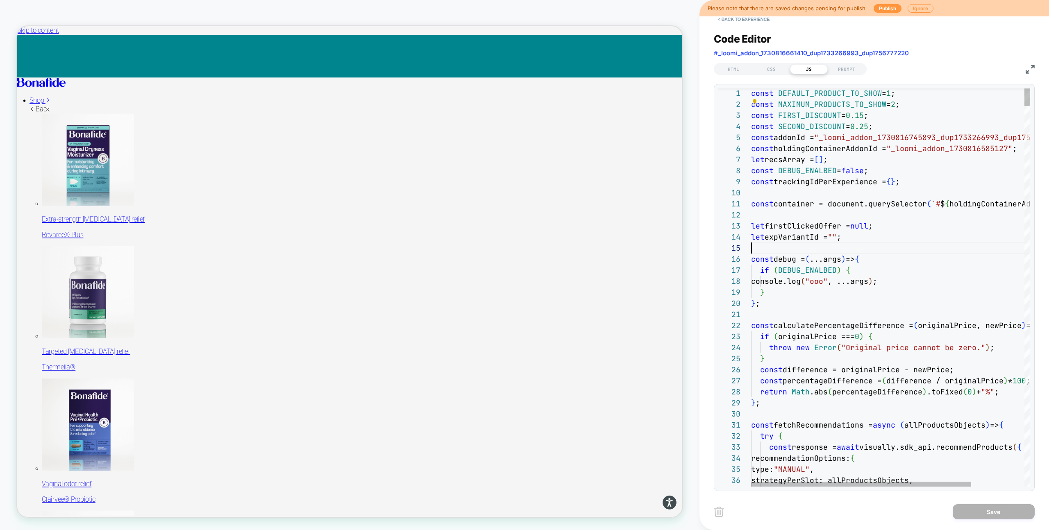
scroll to position [44, 0]
type textarea "**********"
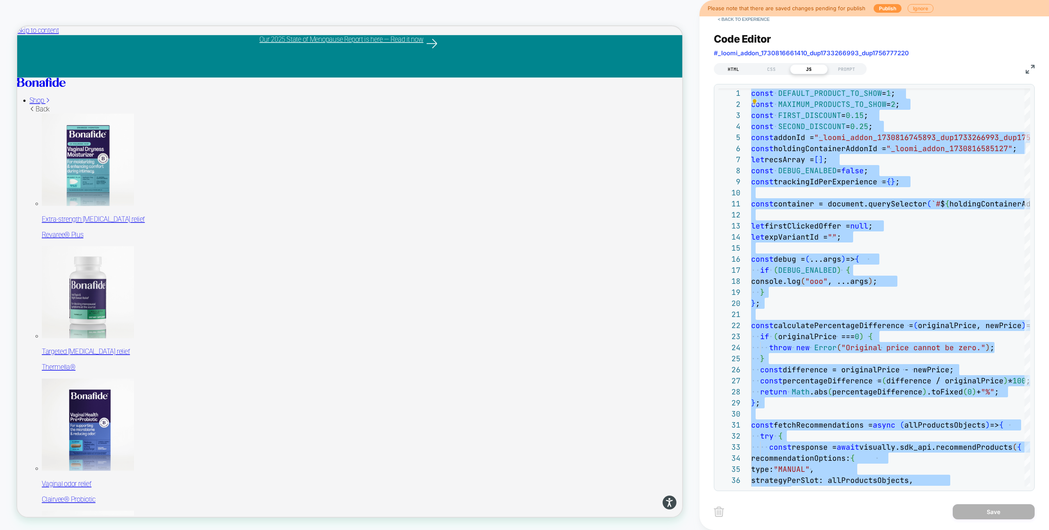
click at [619, 64] on div "HTML" at bounding box center [734, 69] width 38 height 10
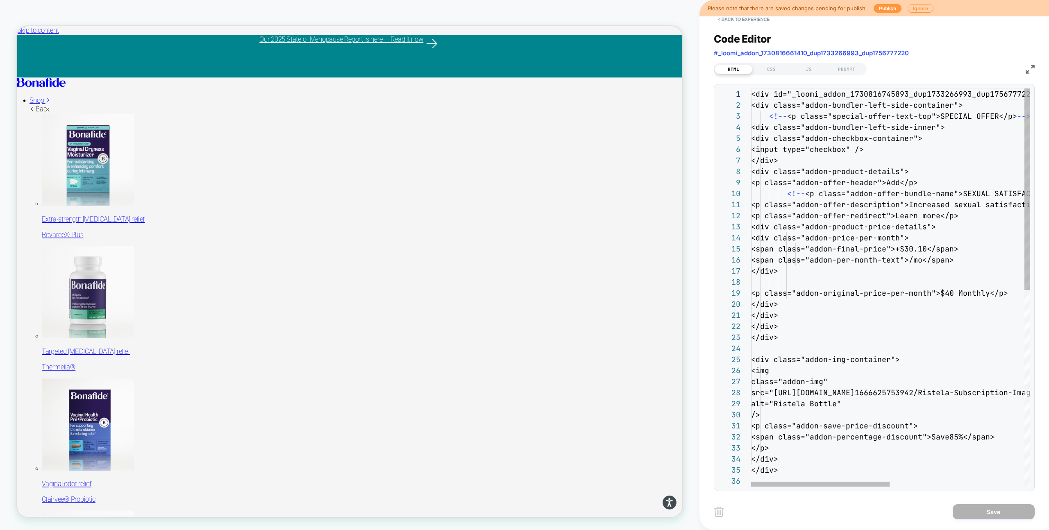
scroll to position [111, 0]
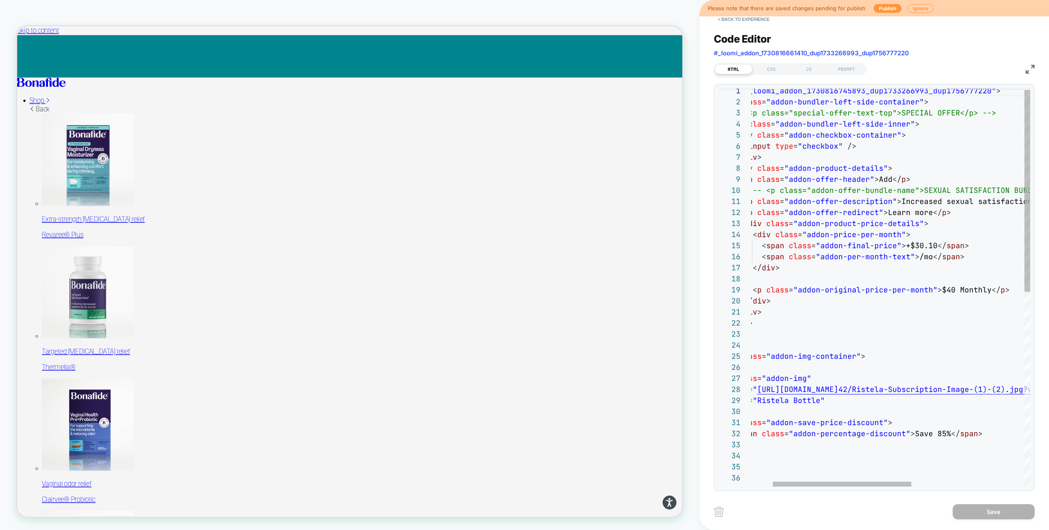
click at [619, 177] on div "< div id = "_loomi_addon_1730816745893_dup1733266993_dup17567 77220" > < div cl…" at bounding box center [983, 478] width 550 height 786
type textarea "*"
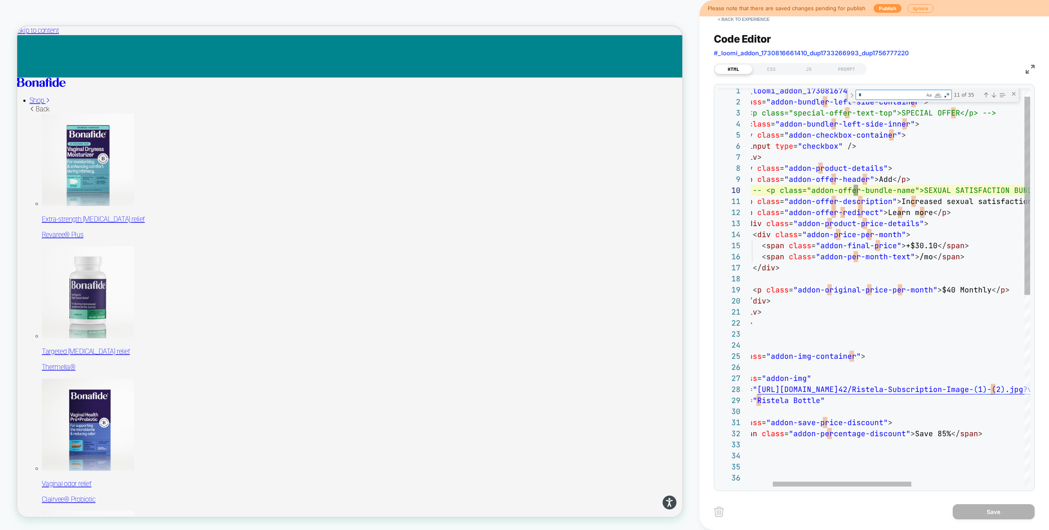
type textarea "**********"
type textarea "**"
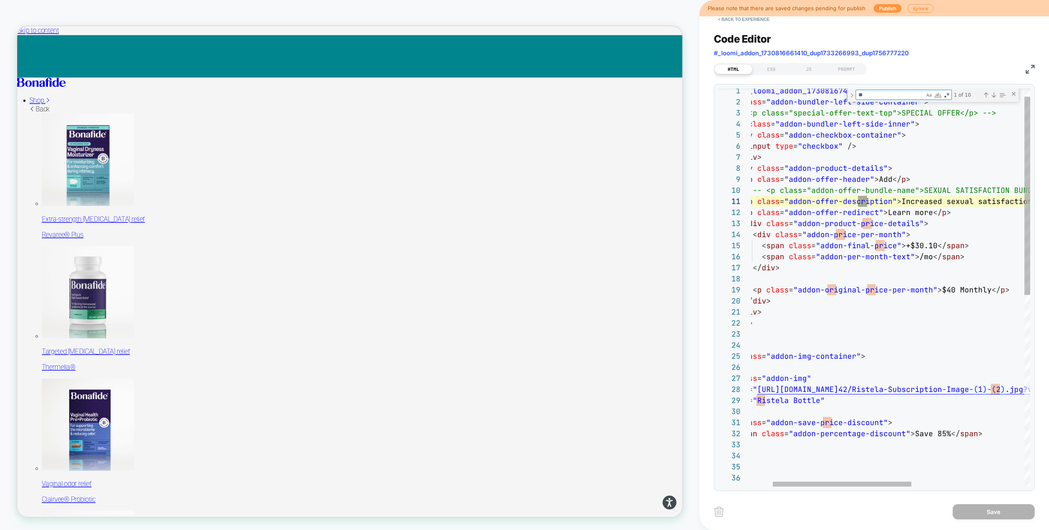
type textarea "**********"
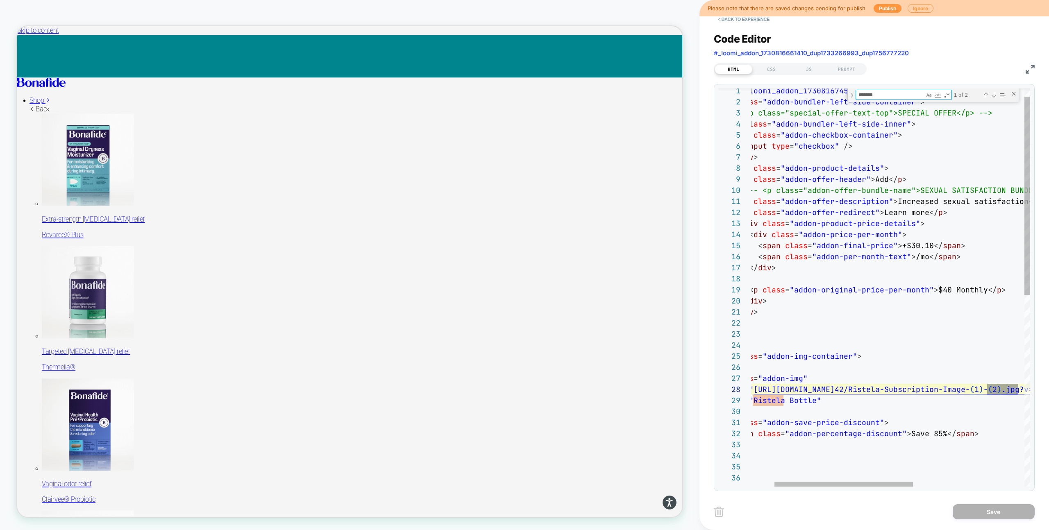
scroll to position [111, 314]
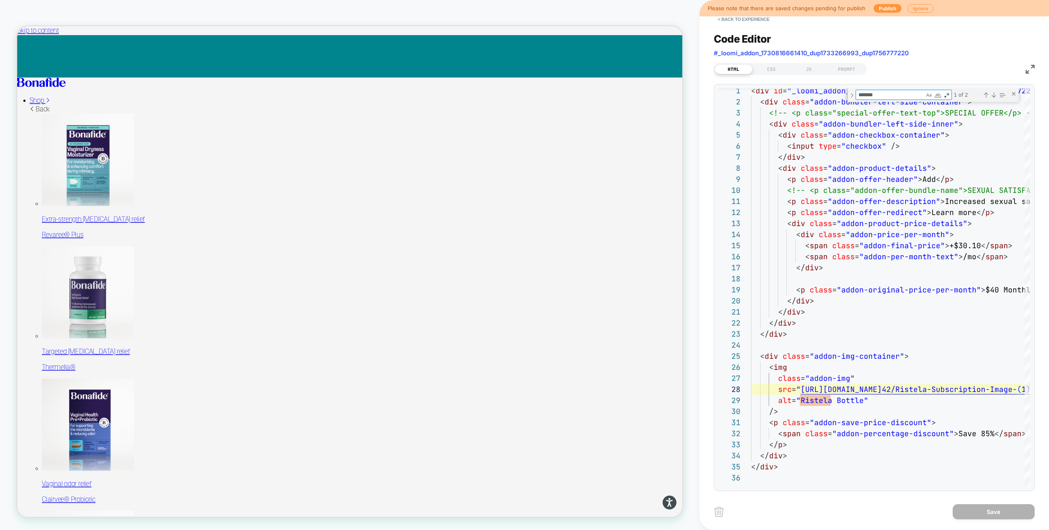
type textarea "*******"
click at [619, 73] on div "JS" at bounding box center [809, 69] width 38 height 10
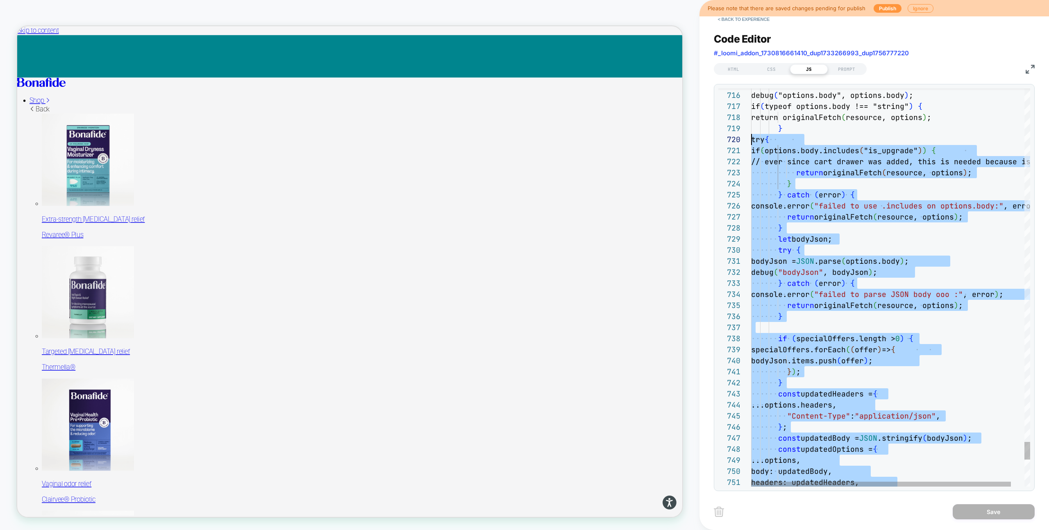
scroll to position [100, 0]
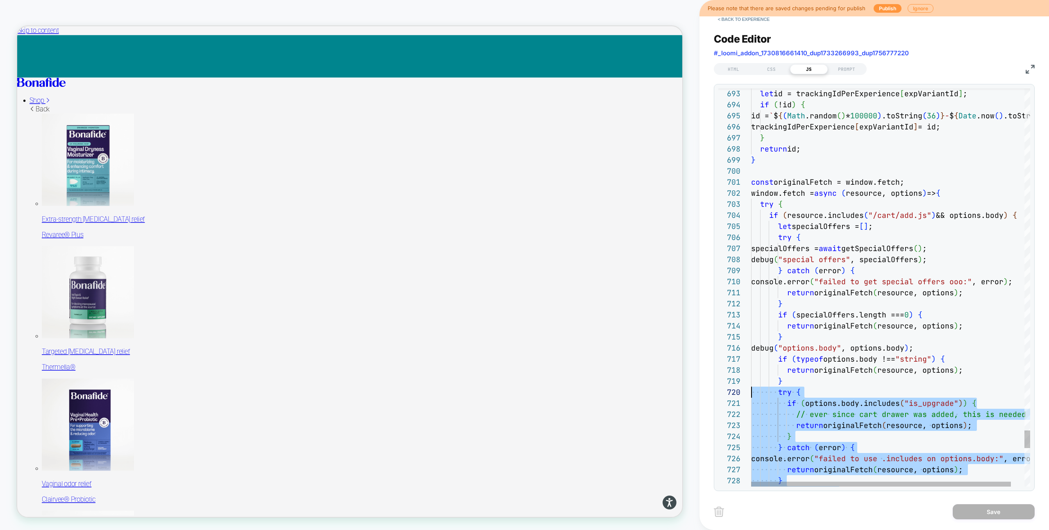
type textarea "**********"
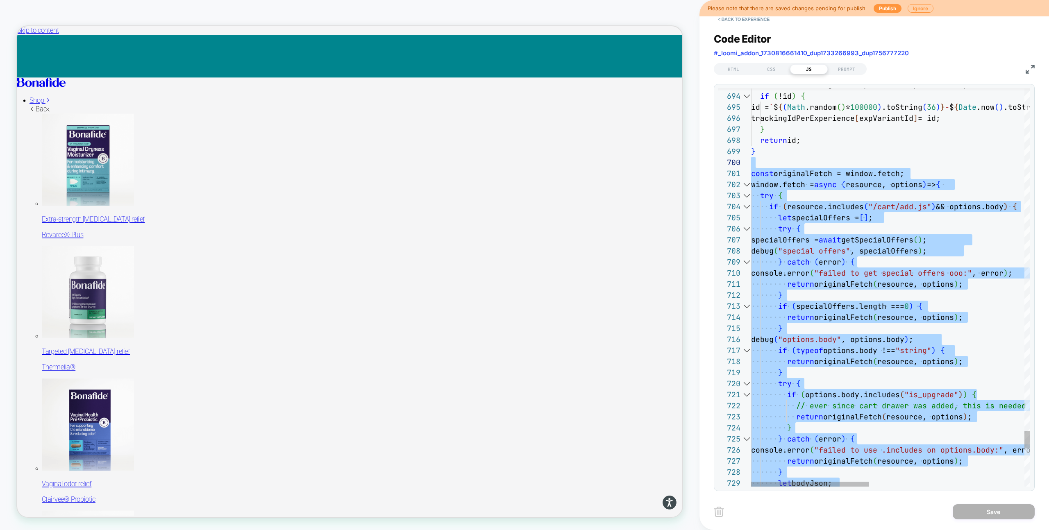
drag, startPoint x: 802, startPoint y: 262, endPoint x: 749, endPoint y: 168, distance: 108.8
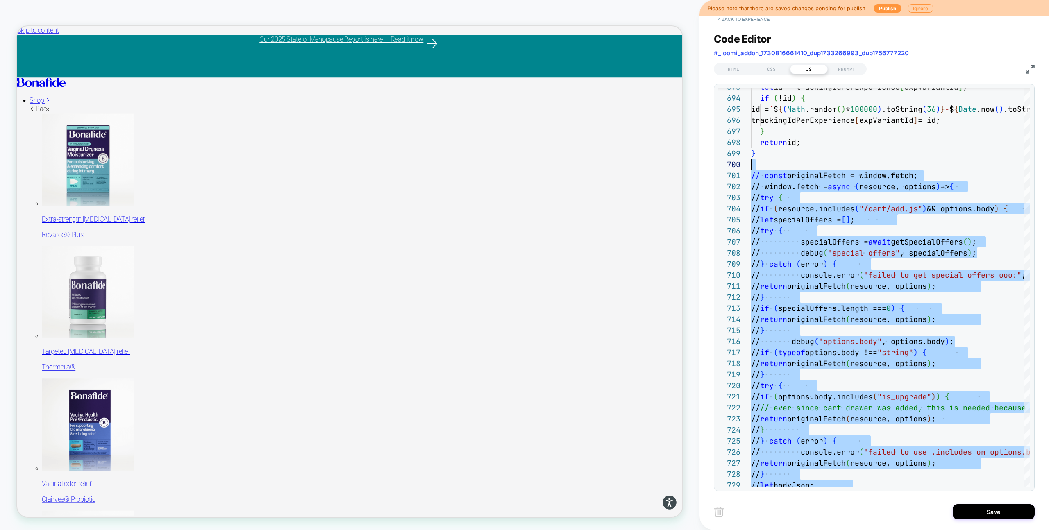
click at [619, 313] on button "Save" at bounding box center [994, 511] width 82 height 15
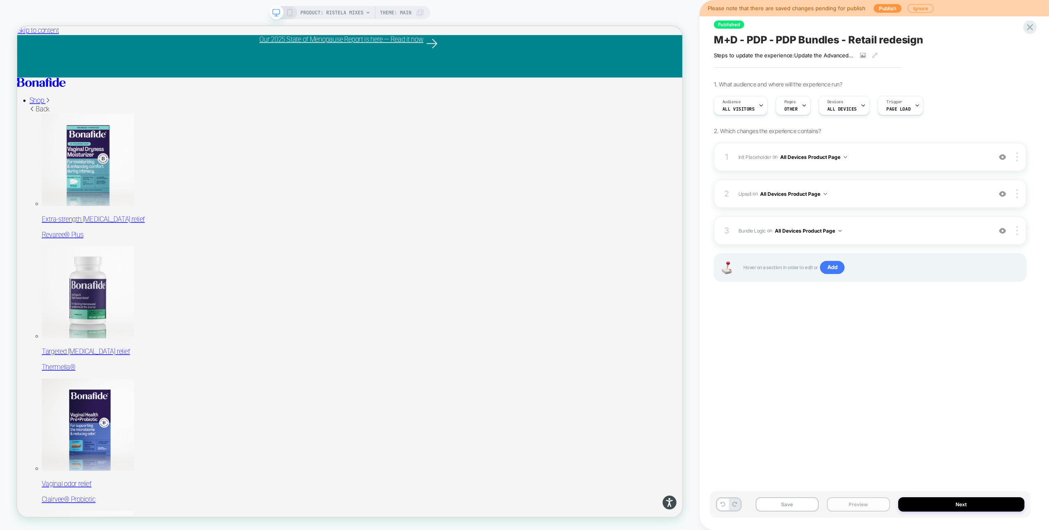
click at [619, 313] on button "Preview" at bounding box center [858, 504] width 63 height 14
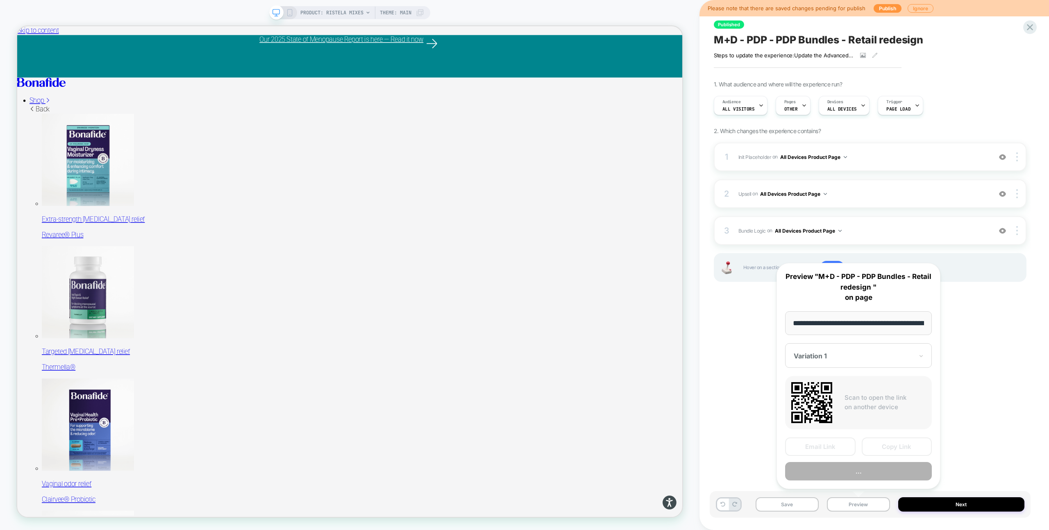
scroll to position [0, 93]
click at [619, 313] on button "..." at bounding box center [858, 472] width 147 height 18
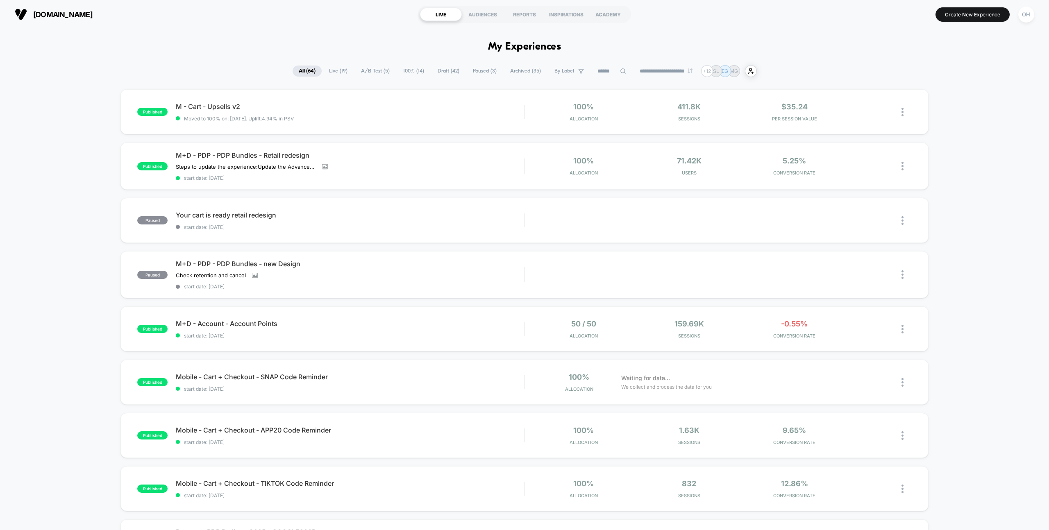
click at [443, 73] on span "Draft ( 42 )" at bounding box center [449, 71] width 34 height 11
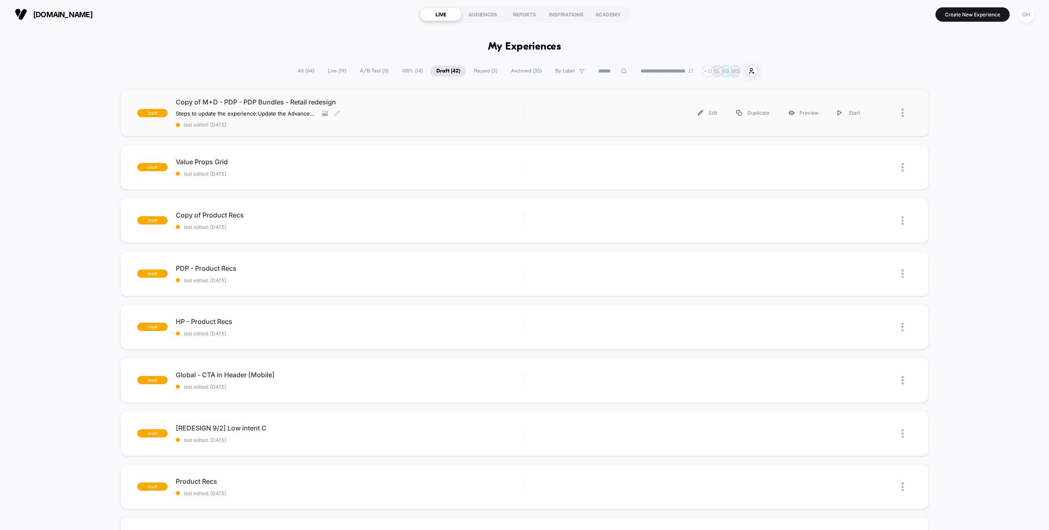
click at [431, 115] on div "Copy of M+D - PDP - PDP Bundles - Retail redesign Steps to update the experienc…" at bounding box center [350, 113] width 348 height 30
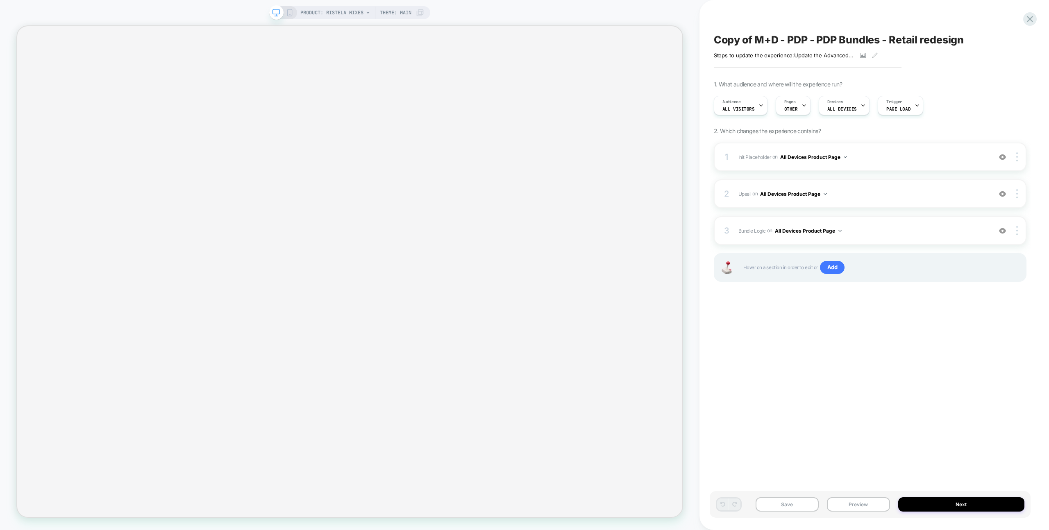
click at [895, 508] on div "Save Preview Next" at bounding box center [870, 504] width 321 height 27
click at [889, 507] on button "Preview" at bounding box center [858, 504] width 63 height 14
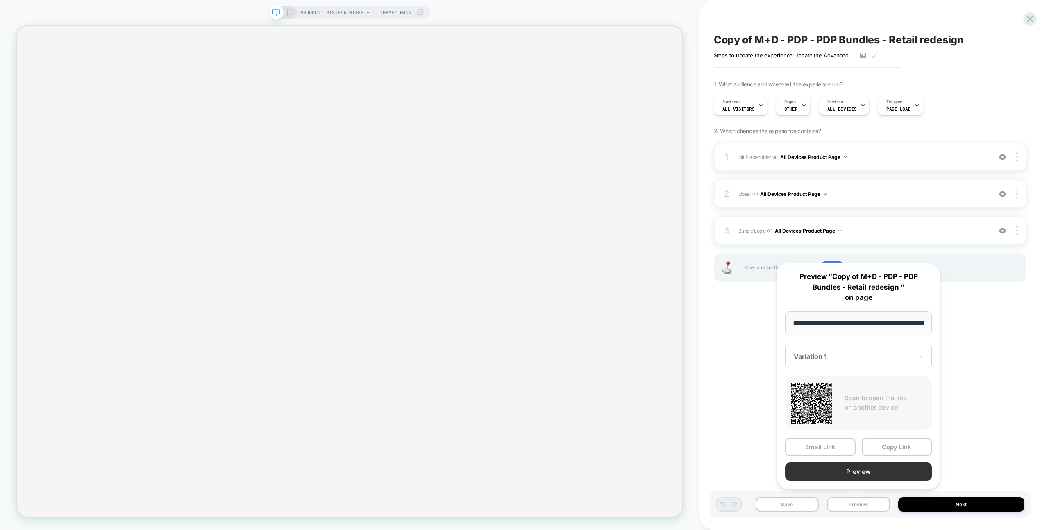
click at [877, 470] on button "Preview" at bounding box center [858, 472] width 147 height 18
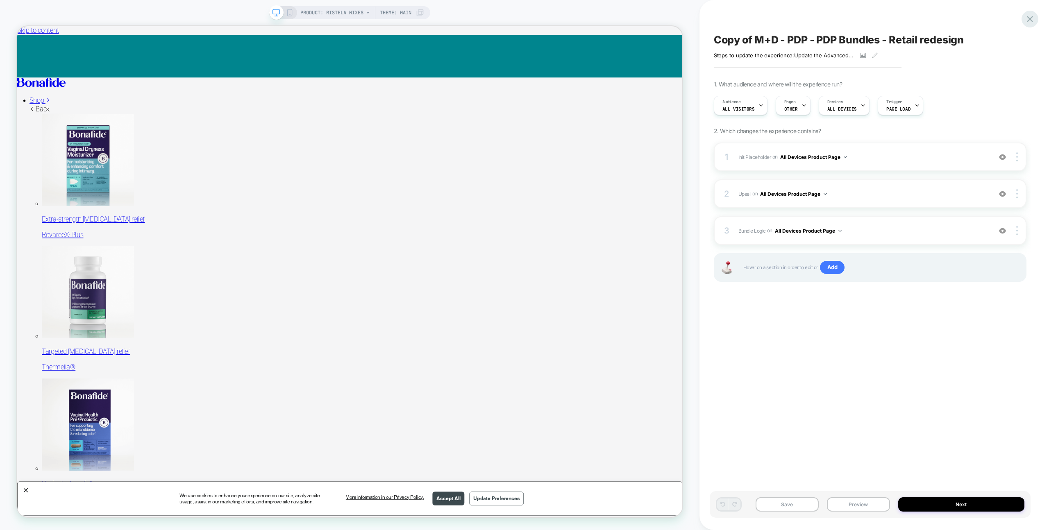
click at [1031, 24] on icon at bounding box center [1029, 19] width 11 height 11
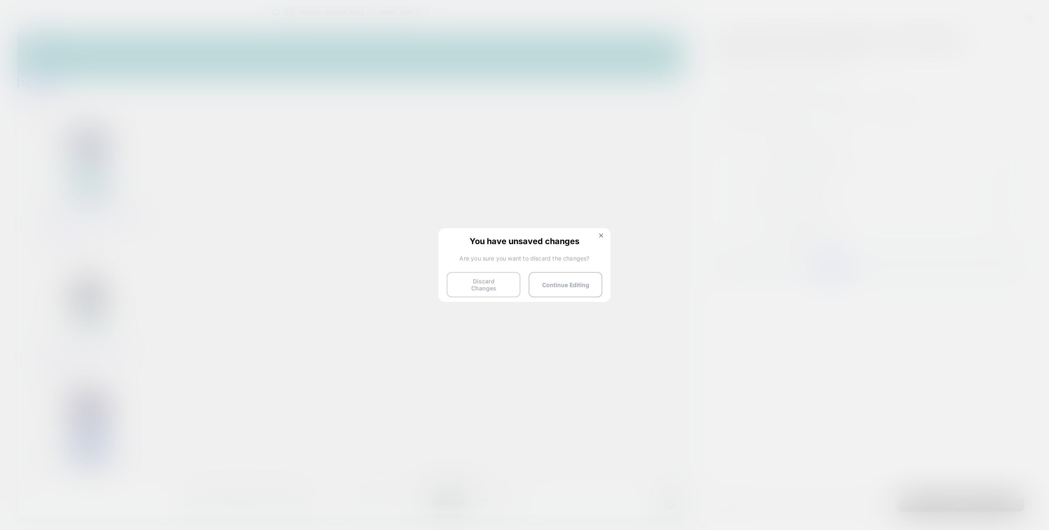
click at [476, 285] on button "Discard Changes" at bounding box center [484, 284] width 74 height 25
